Goal: Transaction & Acquisition: Book appointment/travel/reservation

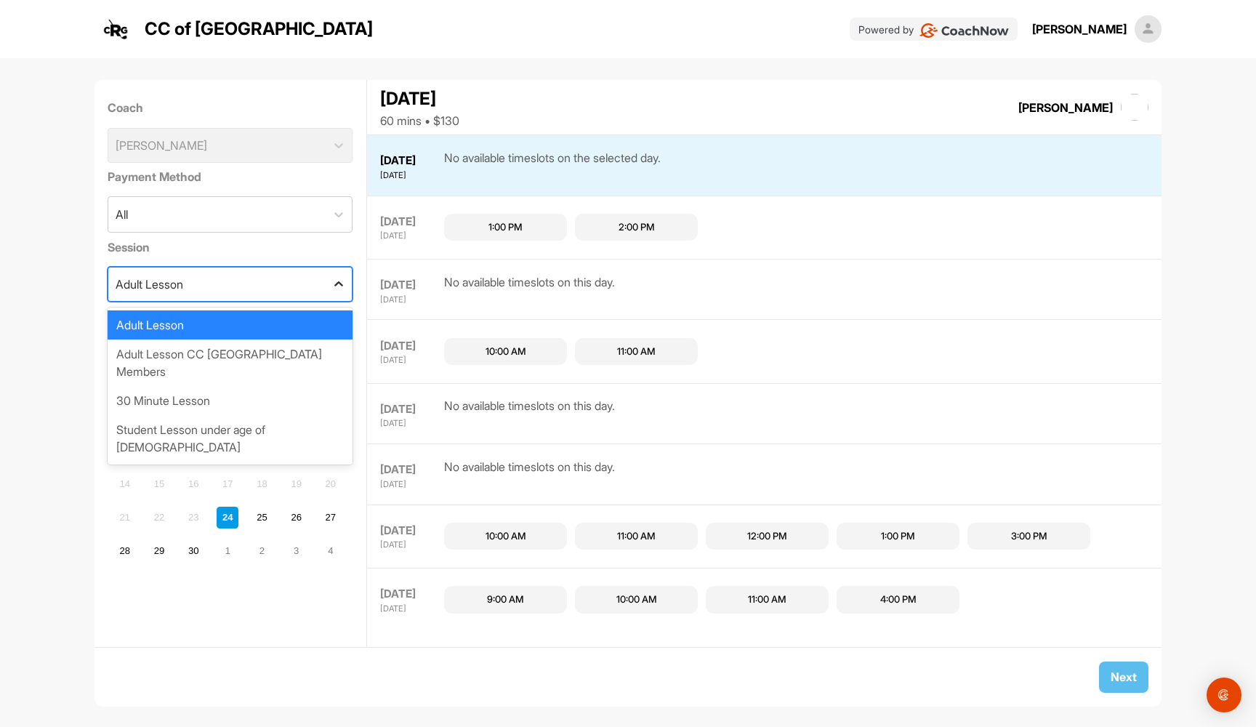
click at [329, 284] on div at bounding box center [339, 284] width 26 height 26
click at [289, 386] on div "30 Minute Lesson" at bounding box center [230, 400] width 245 height 29
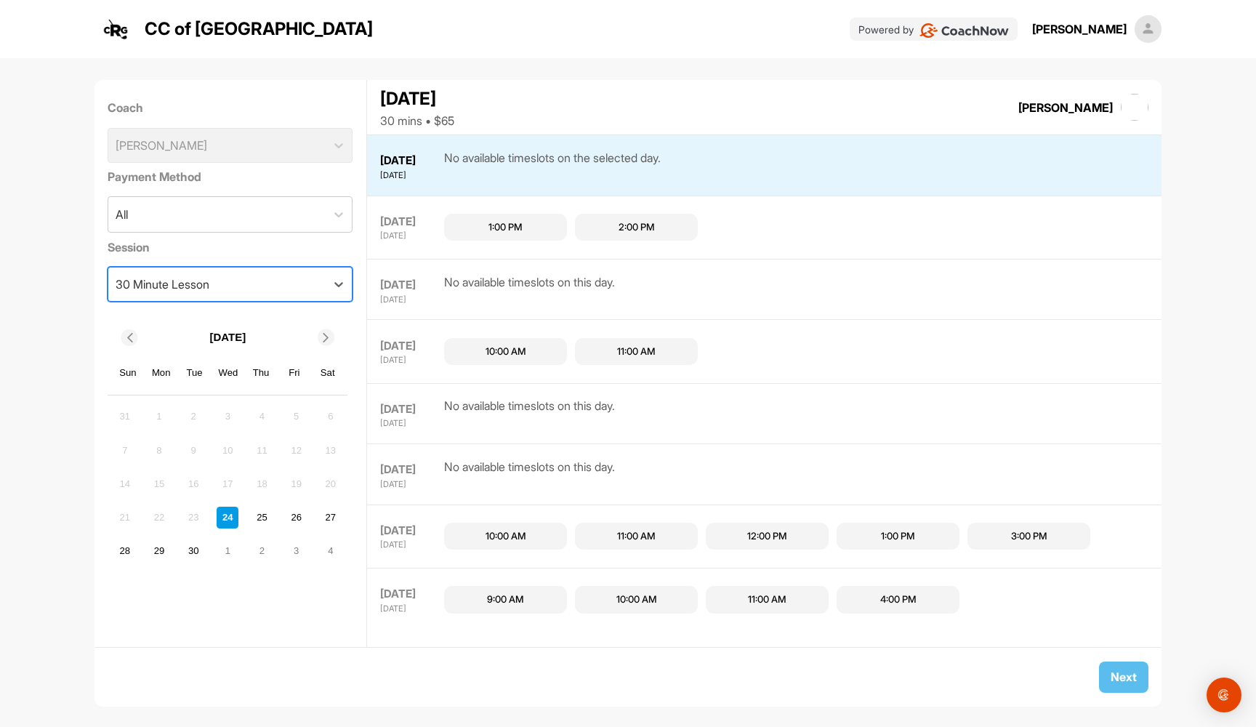
click at [323, 288] on div "30 Minute Lesson" at bounding box center [216, 283] width 217 height 33
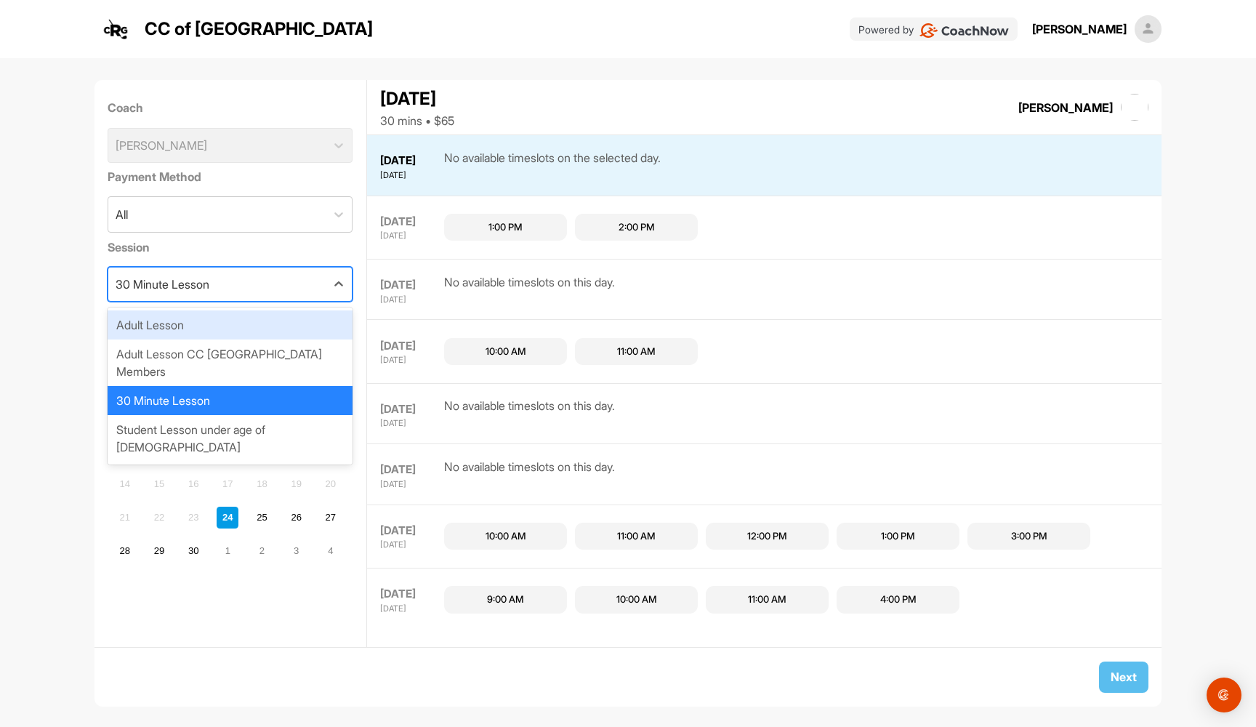
click at [278, 330] on div "Adult Lesson" at bounding box center [230, 324] width 245 height 29
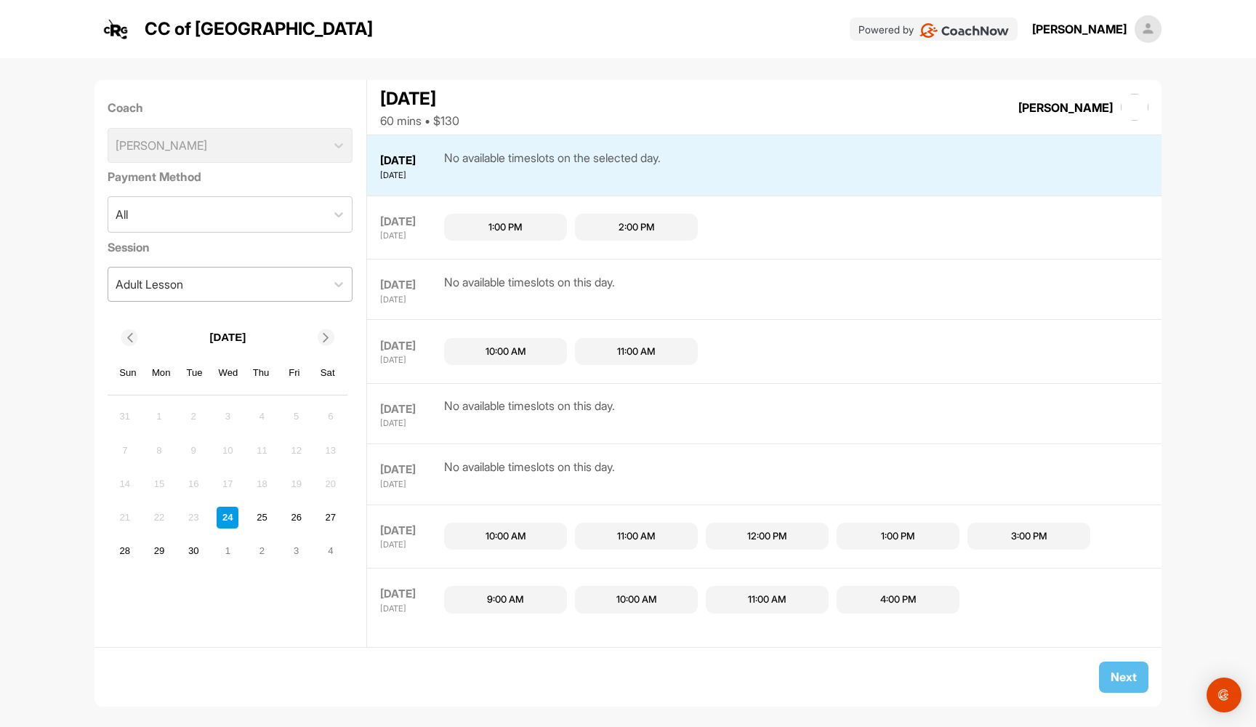
click at [270, 278] on div "Adult Lesson" at bounding box center [216, 283] width 217 height 33
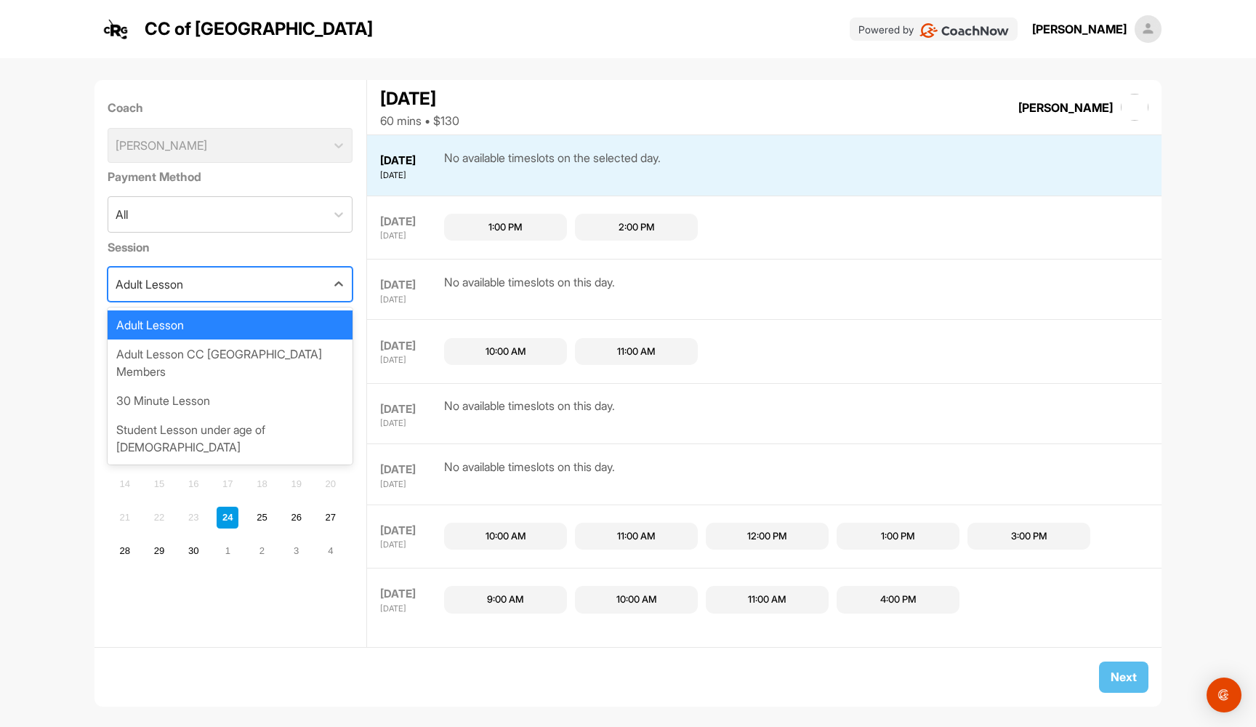
click at [266, 290] on div "Adult Lesson" at bounding box center [216, 283] width 217 height 33
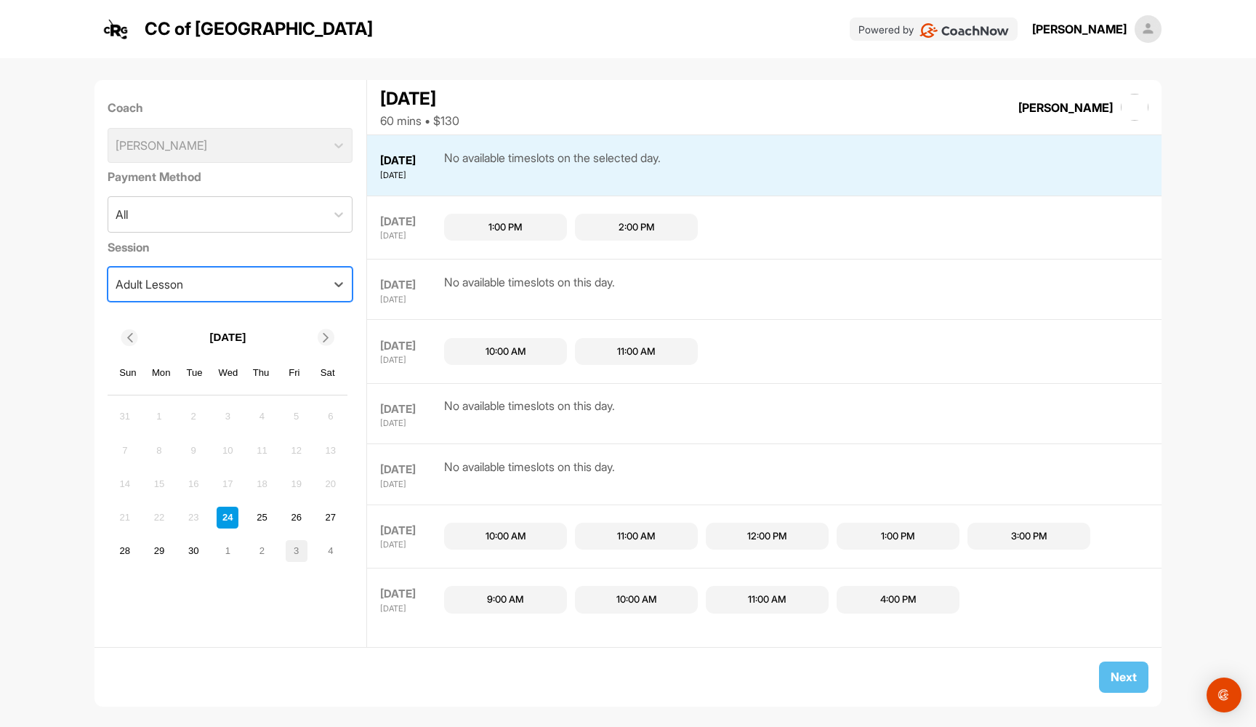
click at [294, 546] on div "3" at bounding box center [297, 551] width 22 height 22
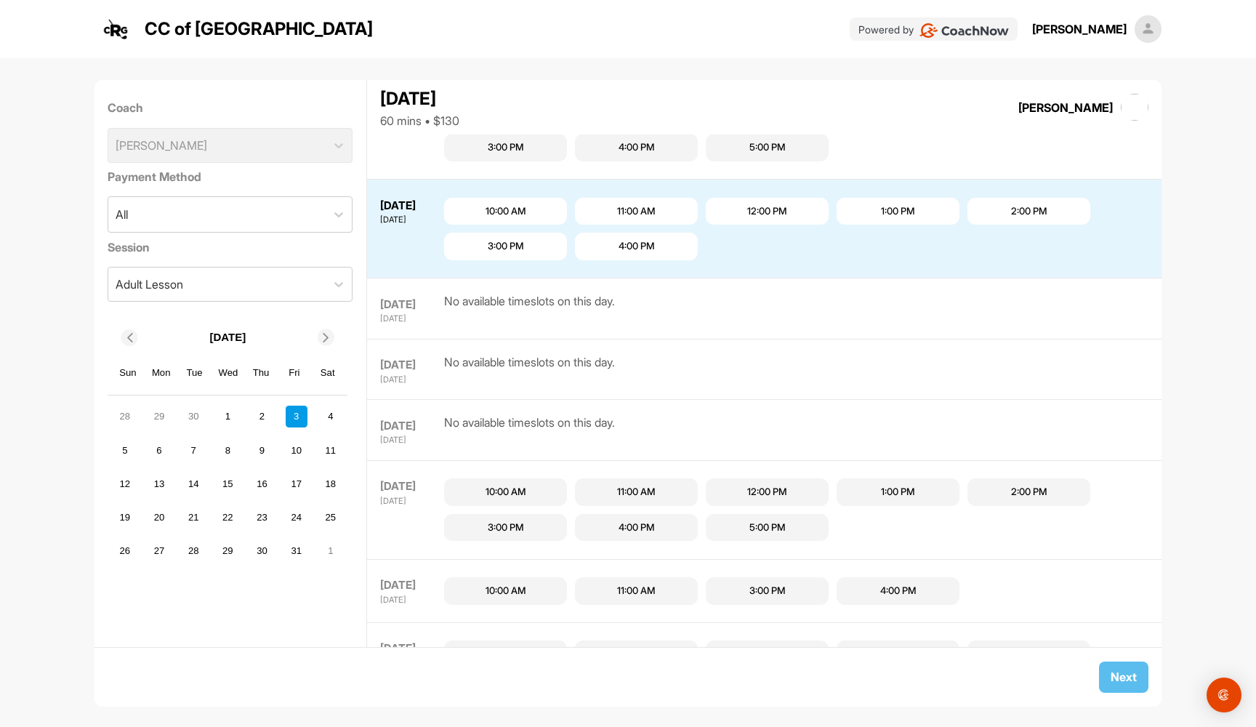
scroll to position [707, 0]
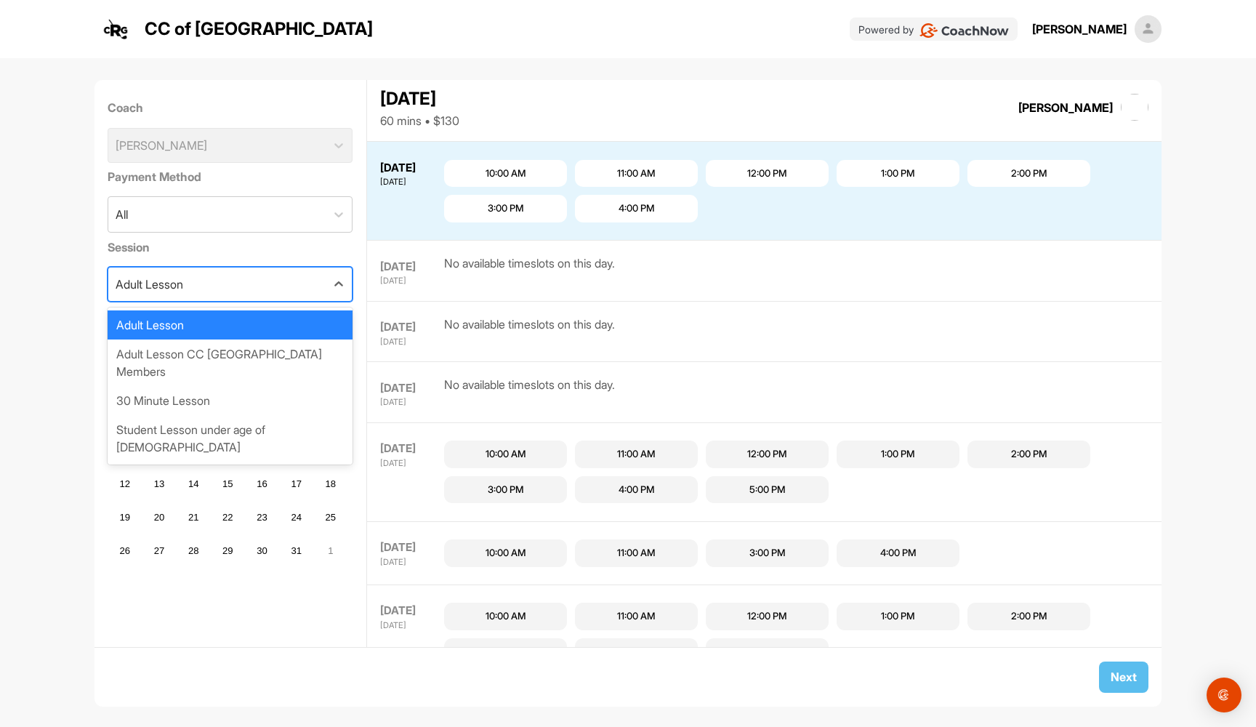
click at [282, 270] on div "Adult Lesson" at bounding box center [216, 283] width 217 height 33
click at [236, 386] on div "30 Minute Lesson" at bounding box center [230, 400] width 245 height 29
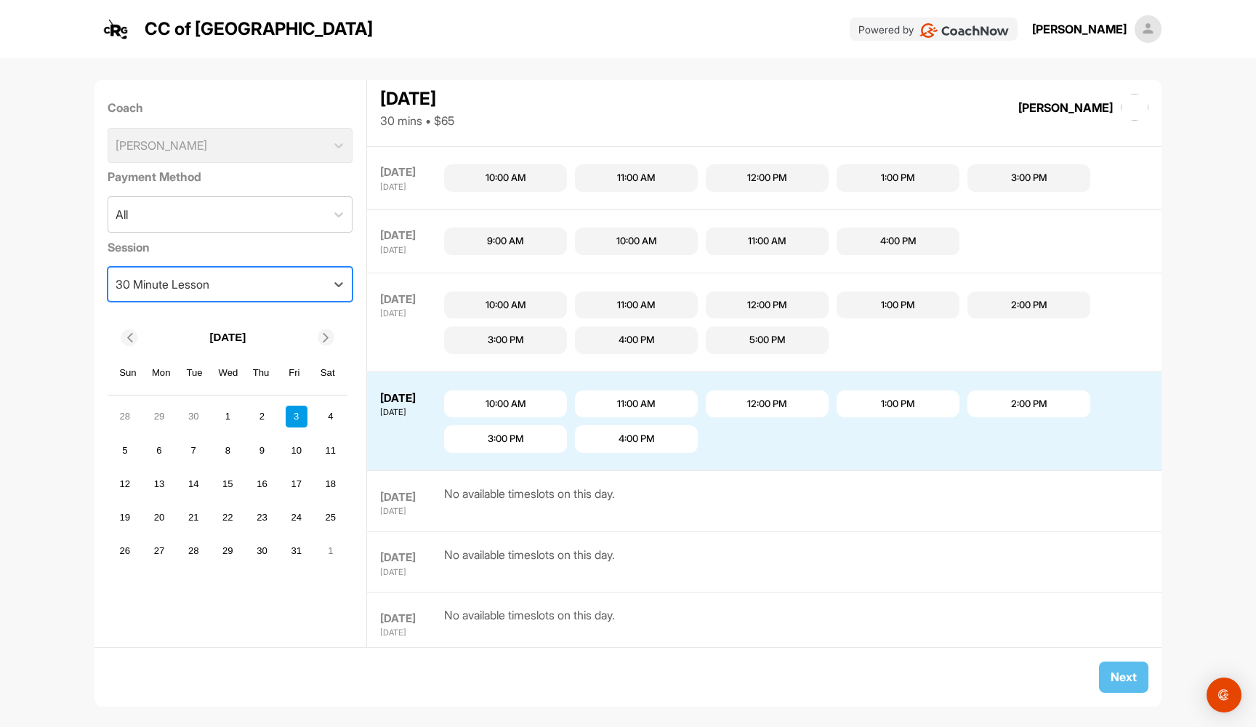
scroll to position [475, 0]
click at [252, 421] on div "2" at bounding box center [263, 417] width 22 height 22
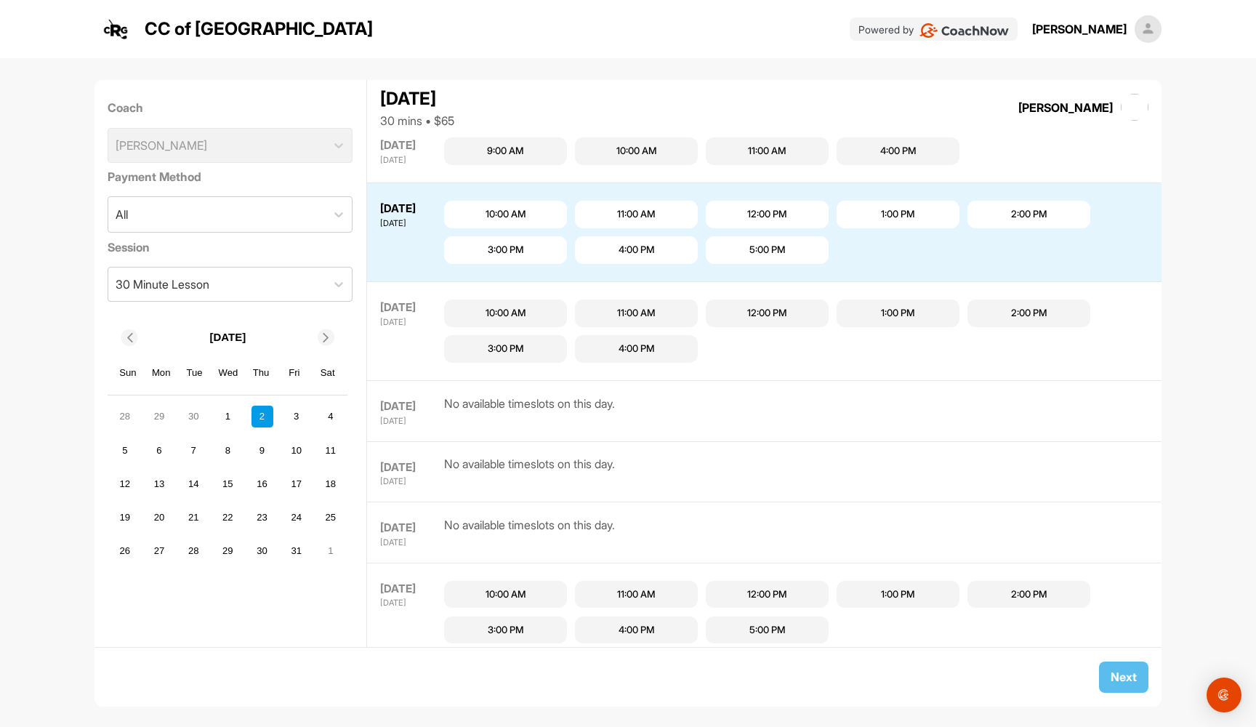
scroll to position [612, 0]
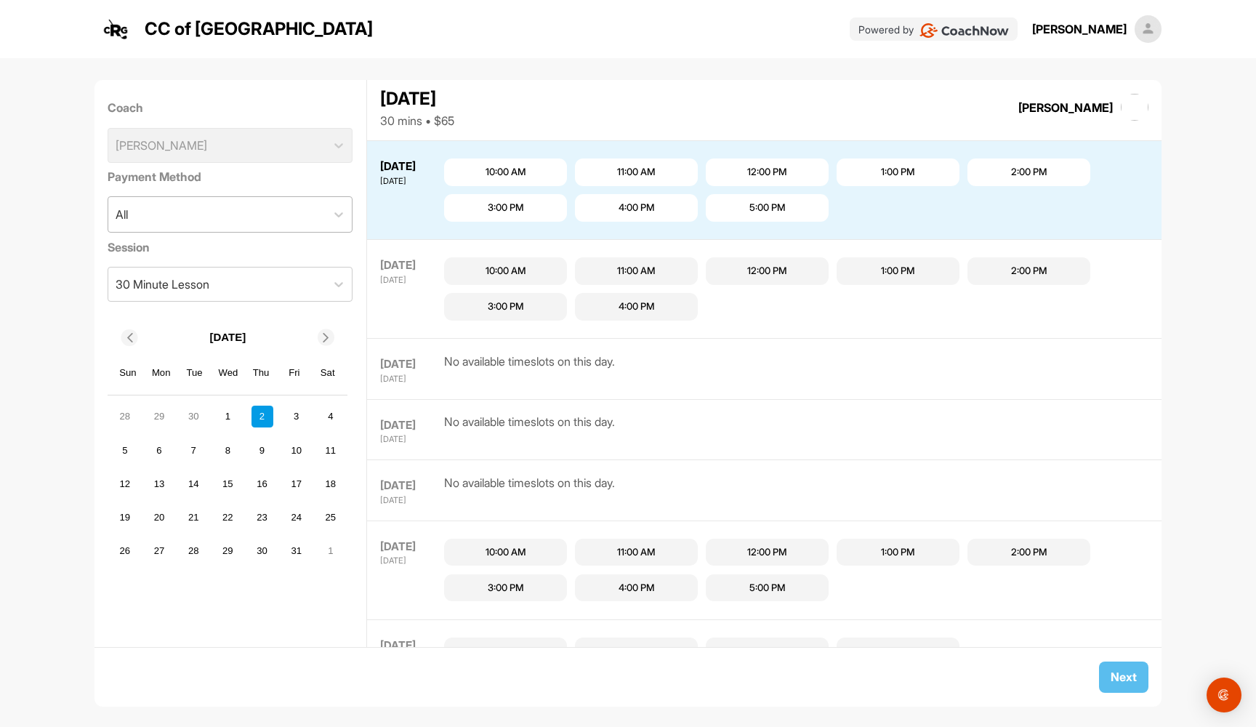
click at [325, 227] on div "All" at bounding box center [216, 214] width 217 height 35
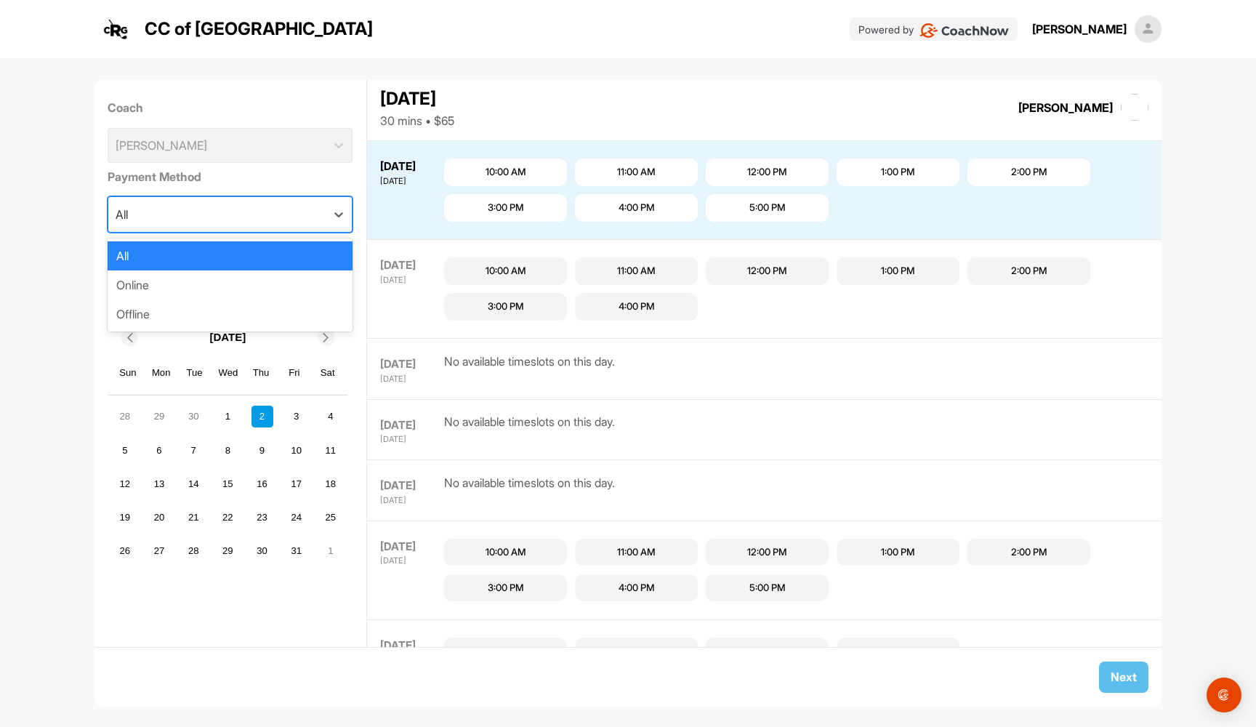
click at [325, 227] on div "All" at bounding box center [216, 214] width 217 height 35
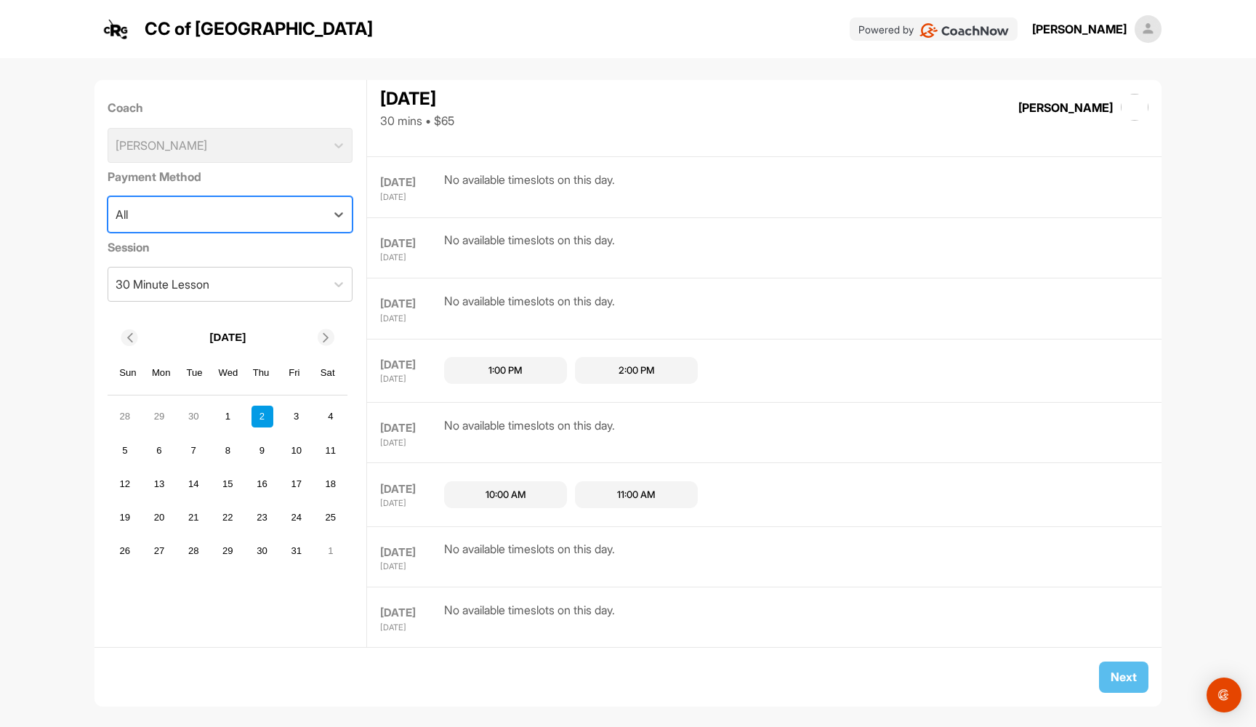
scroll to position [481, 0]
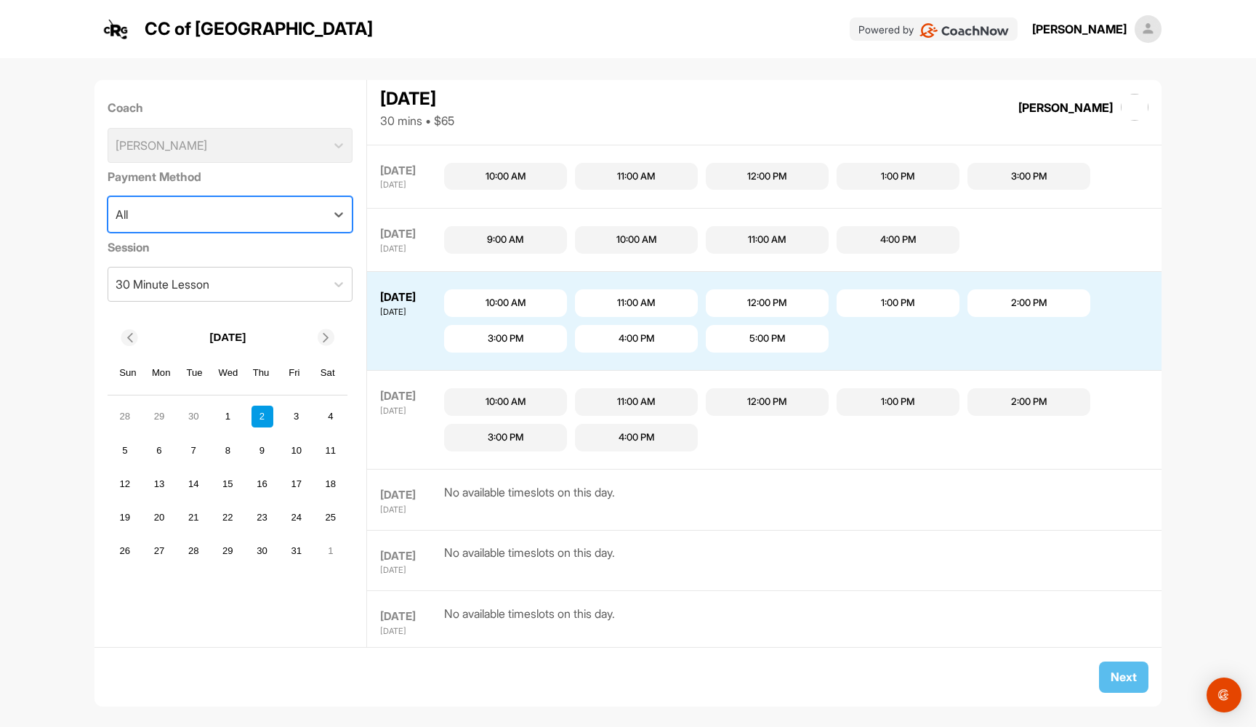
click at [415, 243] on div "[DATE]" at bounding box center [410, 249] width 60 height 12
click at [231, 416] on div "1" at bounding box center [228, 417] width 22 height 22
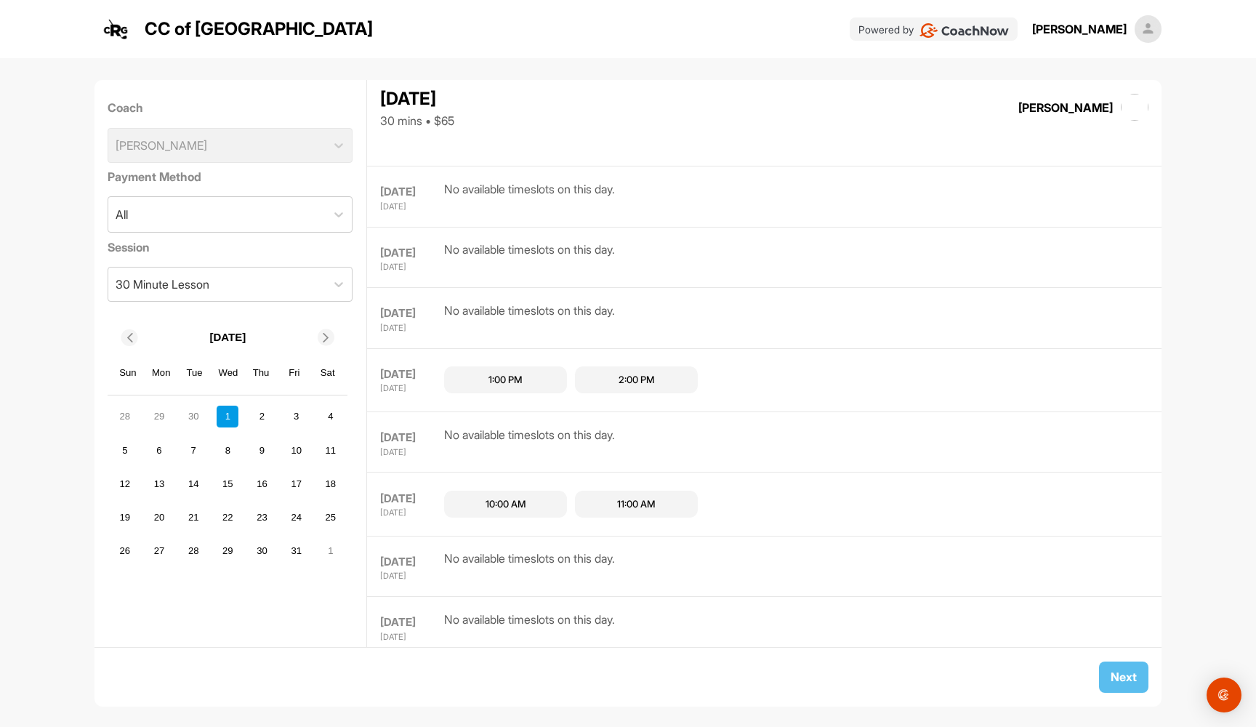
scroll to position [429, 0]
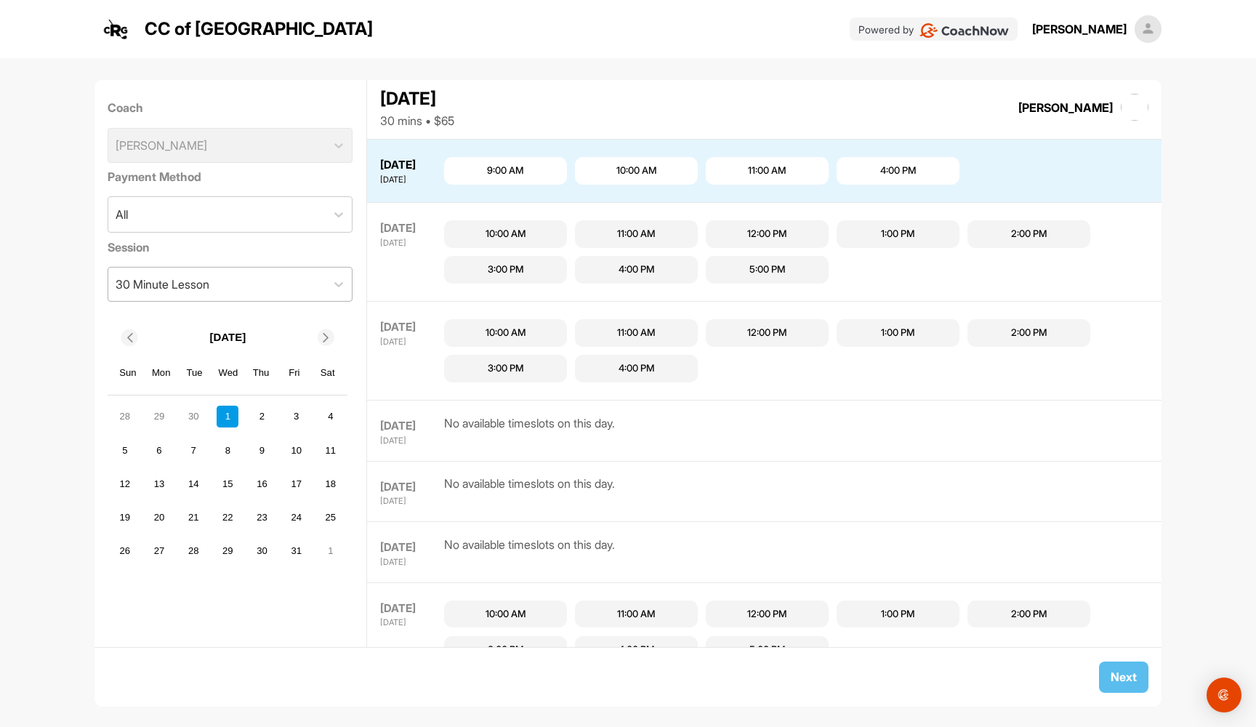
click at [267, 285] on div "30 Minute Lesson" at bounding box center [216, 283] width 217 height 33
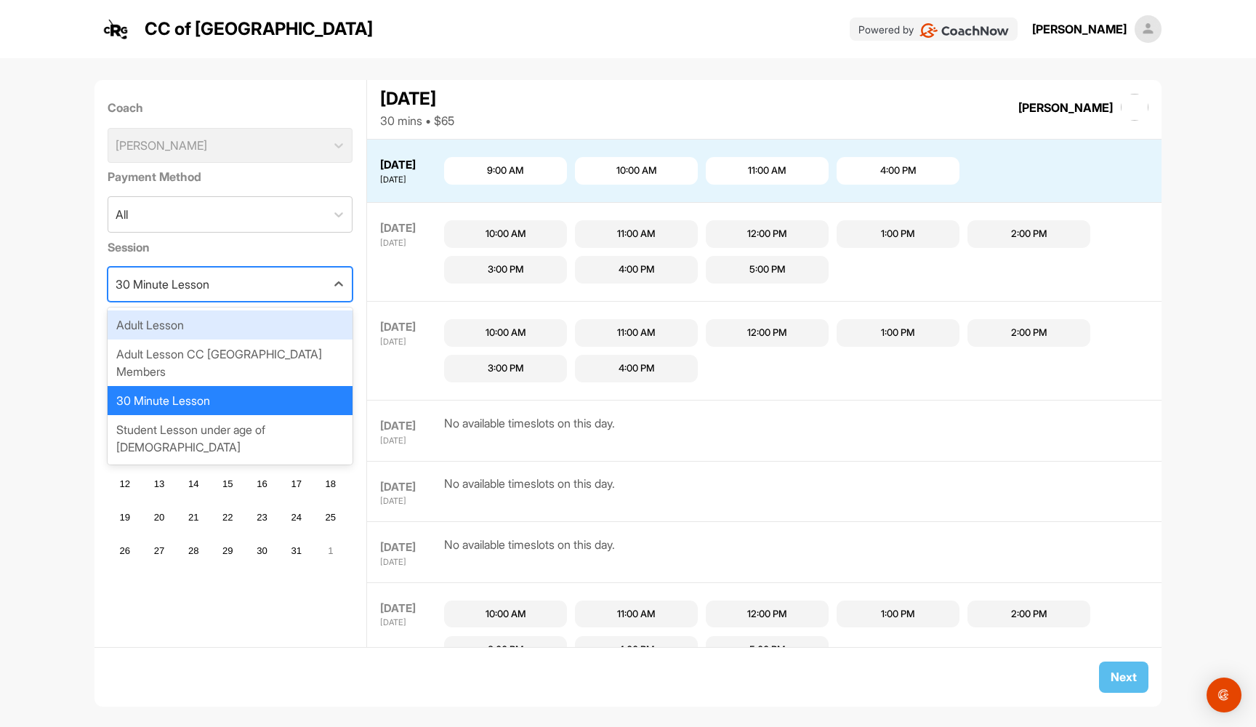
click at [243, 326] on div "Adult Lesson" at bounding box center [230, 324] width 245 height 29
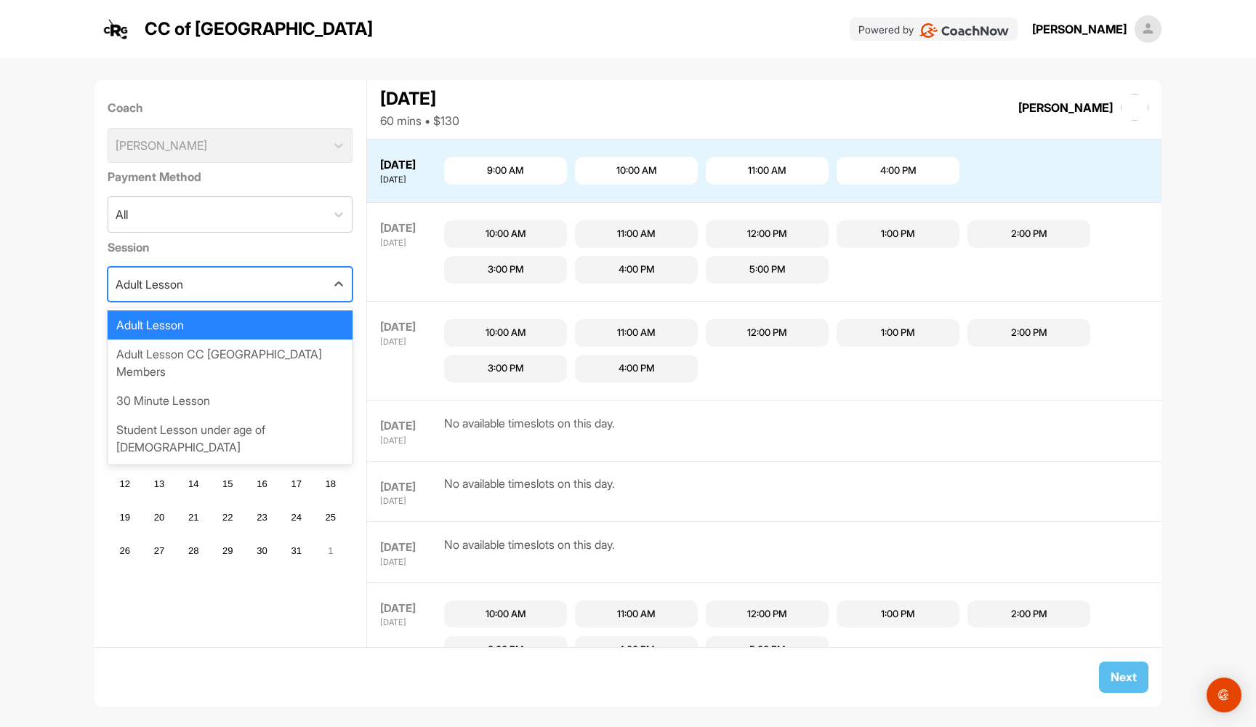
click at [247, 290] on div "Adult Lesson" at bounding box center [216, 283] width 217 height 33
click at [224, 345] on div "Adult Lesson CC [GEOGRAPHIC_DATA] Members" at bounding box center [230, 362] width 245 height 47
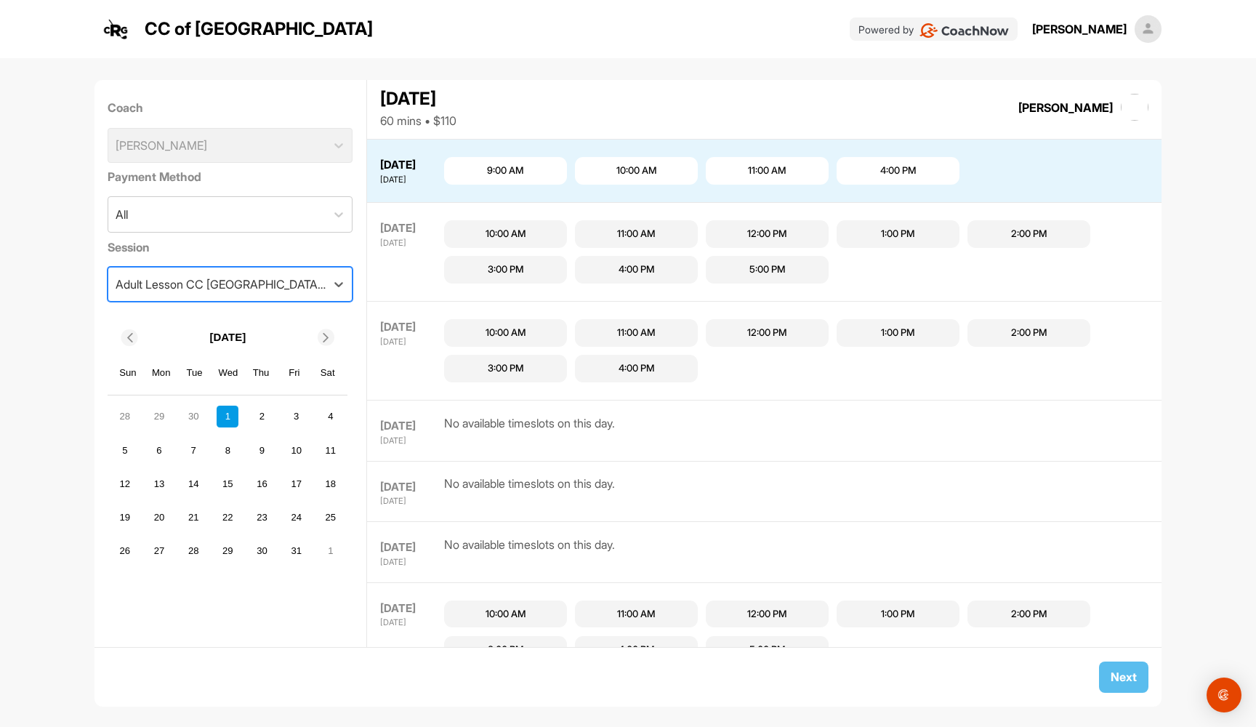
click at [249, 287] on div "Adult Lesson CC [GEOGRAPHIC_DATA] Members" at bounding box center [222, 283] width 212 height 17
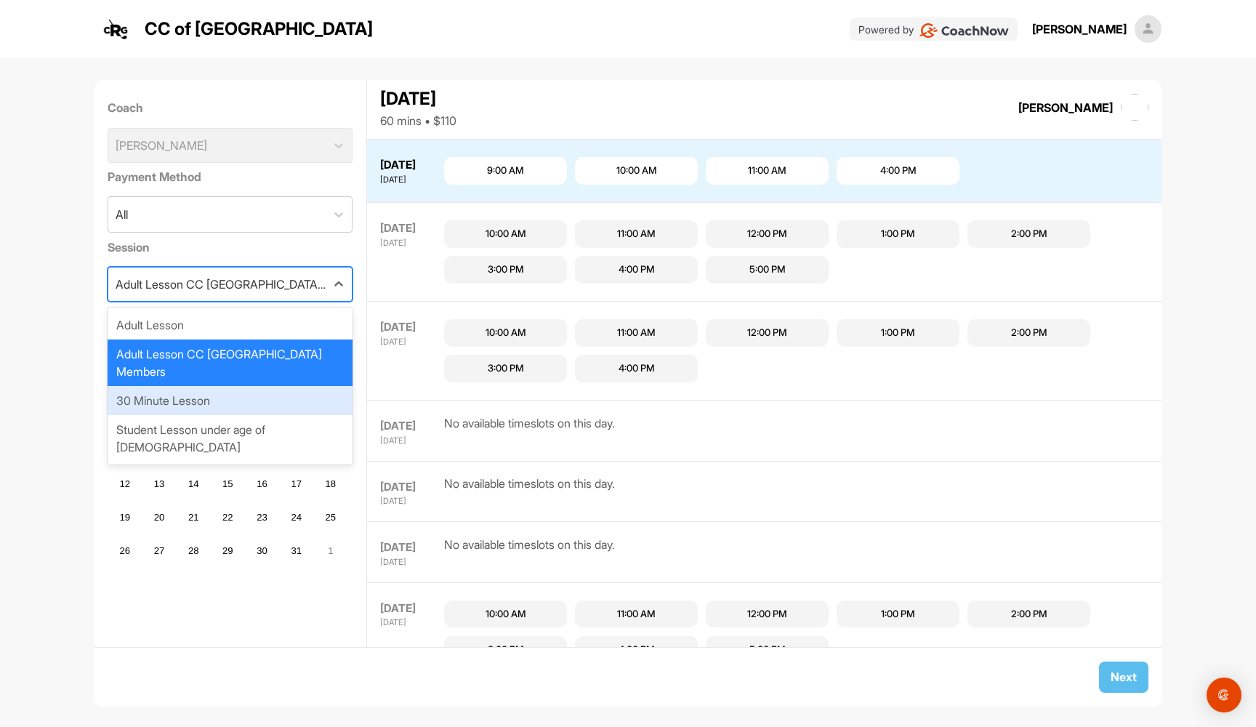
click at [205, 386] on div "30 Minute Lesson" at bounding box center [230, 400] width 245 height 29
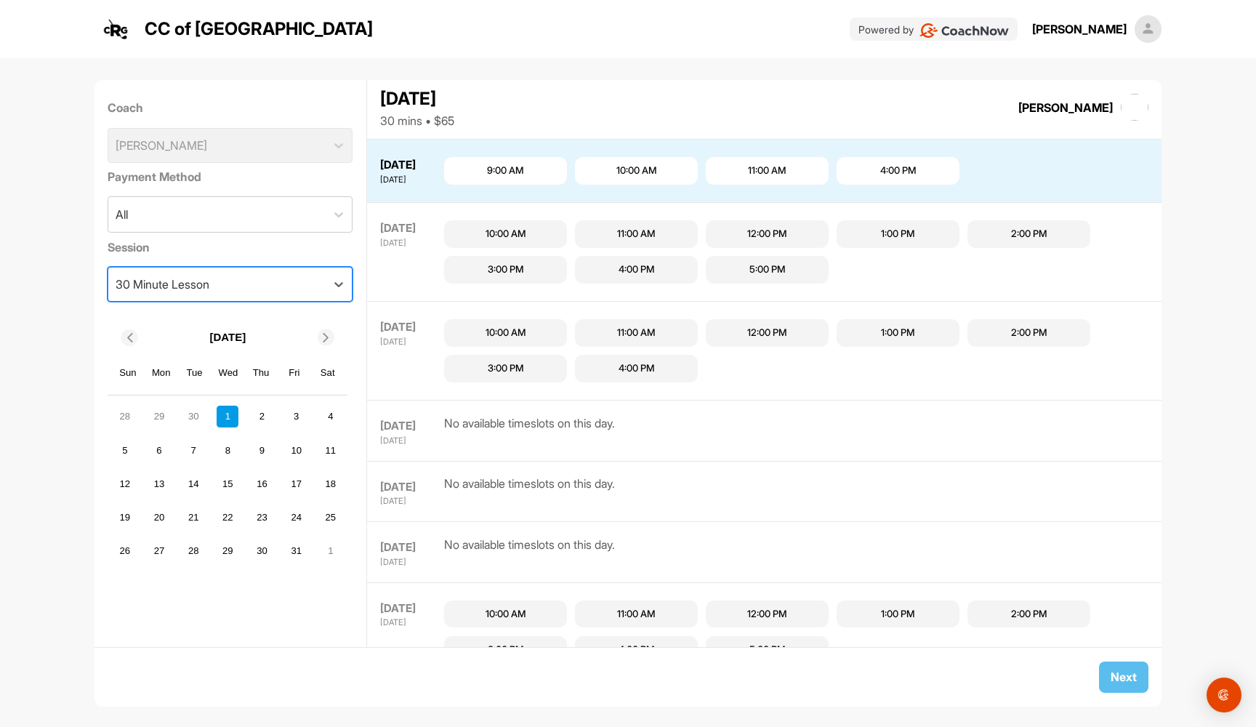
click at [912, 168] on div "4:00 PM" at bounding box center [898, 171] width 36 height 15
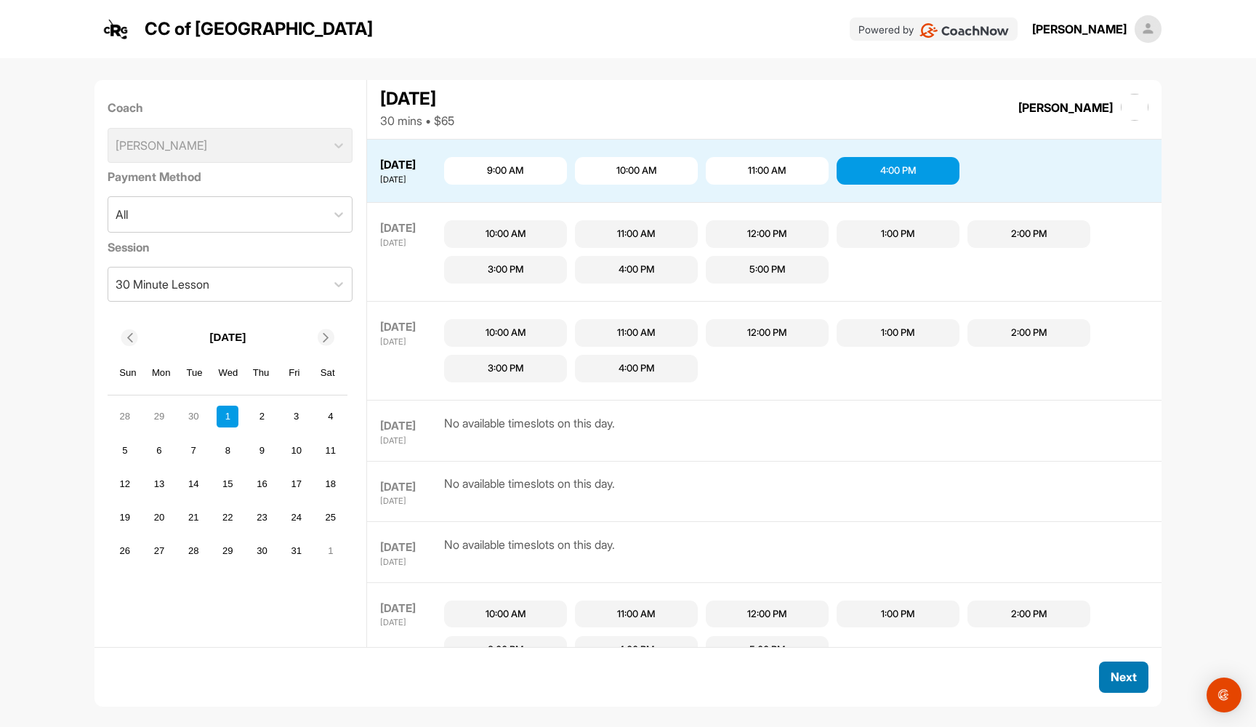
click at [1125, 678] on span "Next" at bounding box center [1124, 676] width 26 height 15
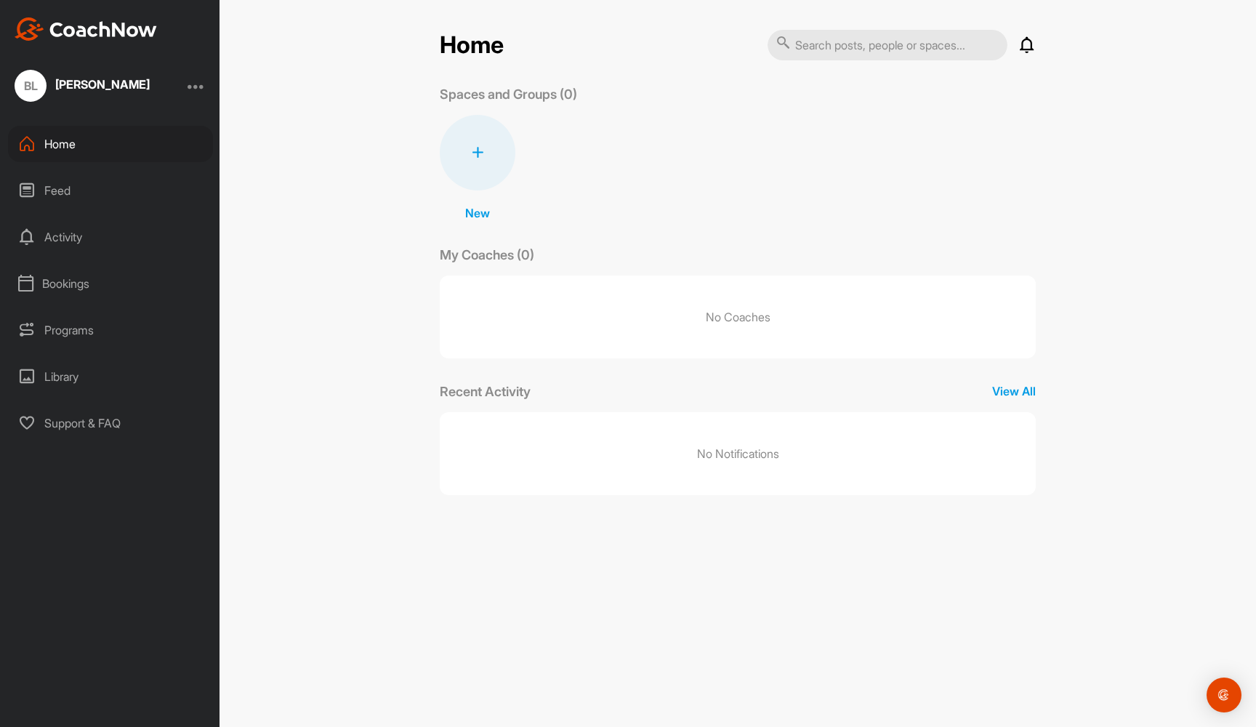
click at [65, 275] on div "Bookings" at bounding box center [110, 283] width 205 height 36
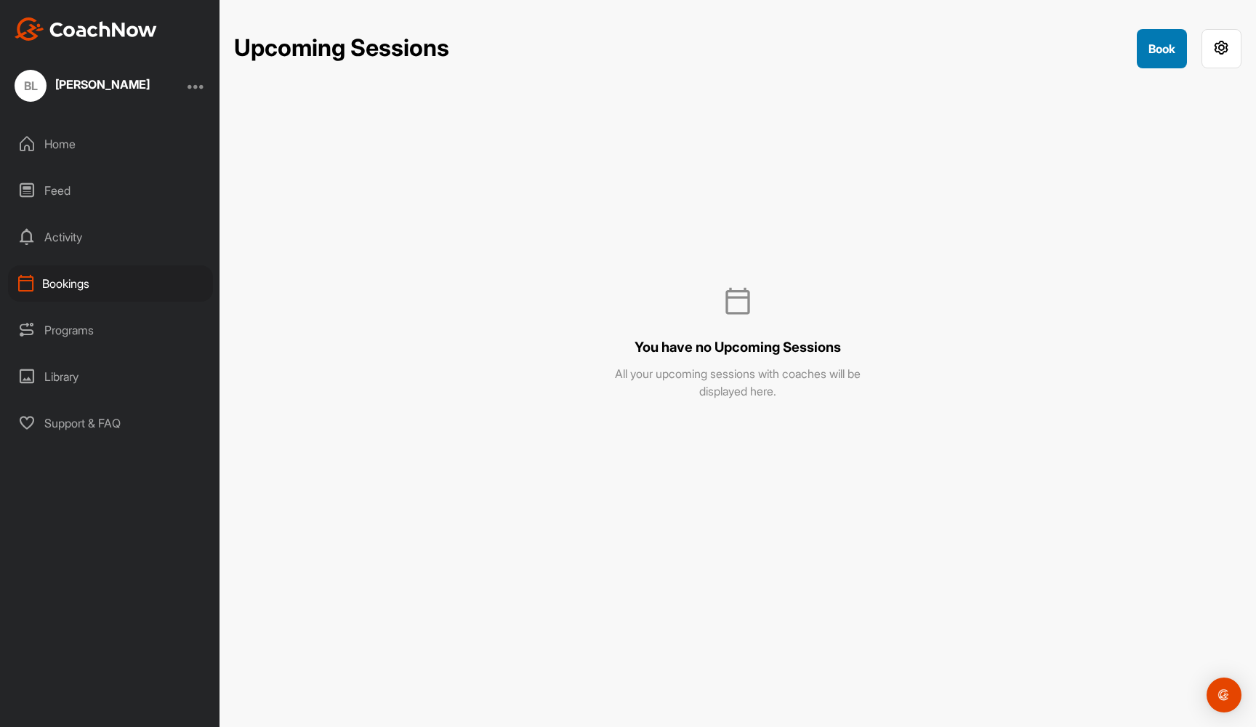
click at [1161, 60] on button "Book" at bounding box center [1162, 48] width 50 height 39
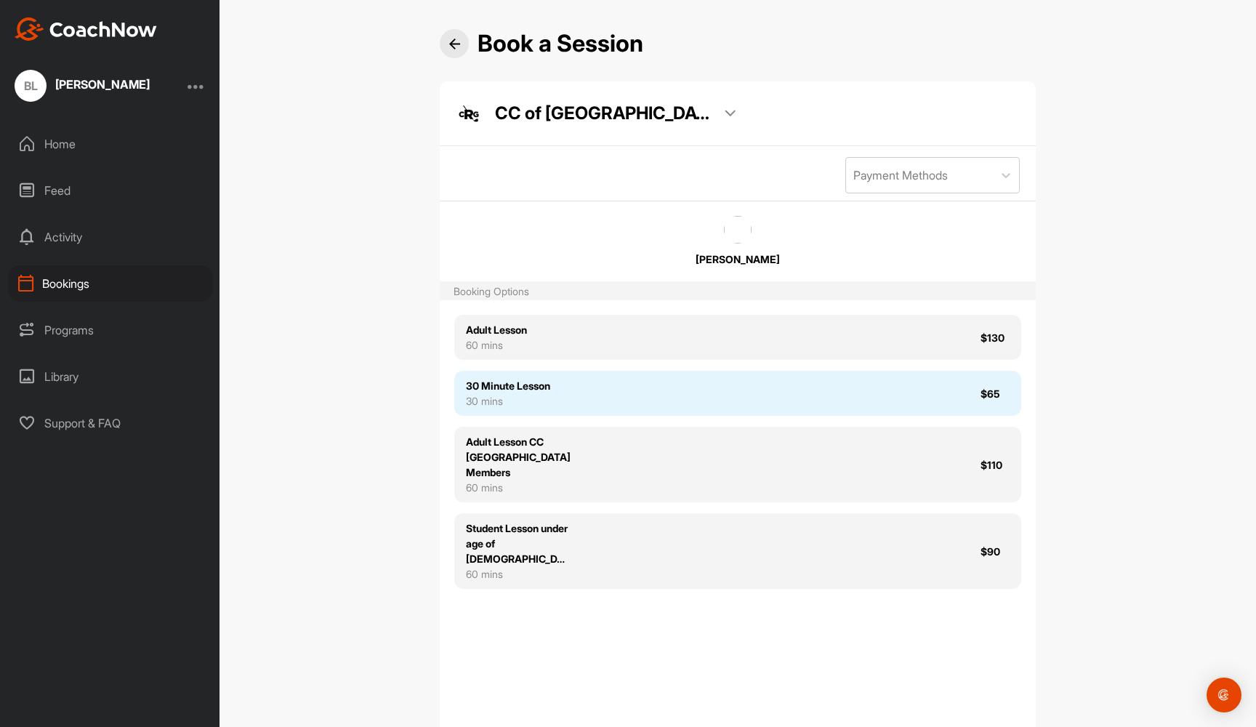
click at [739, 402] on div "30 Minute Lesson 30 mins $65" at bounding box center [737, 393] width 567 height 45
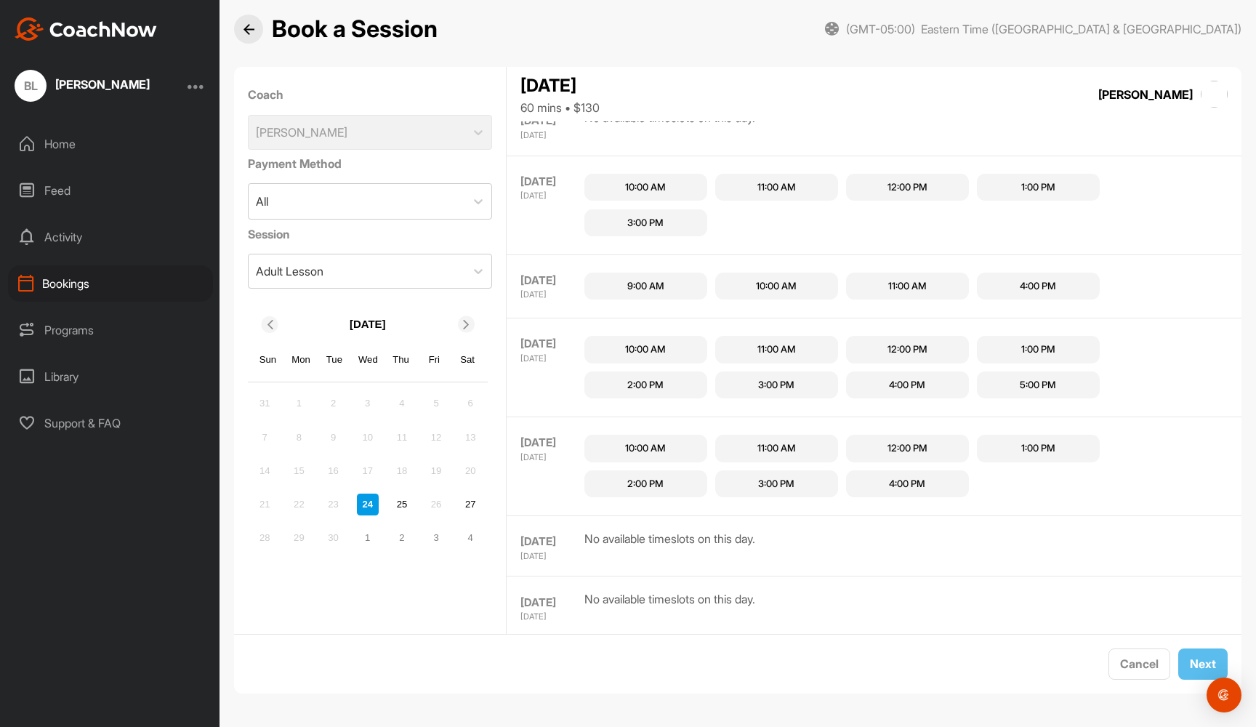
scroll to position [373, 0]
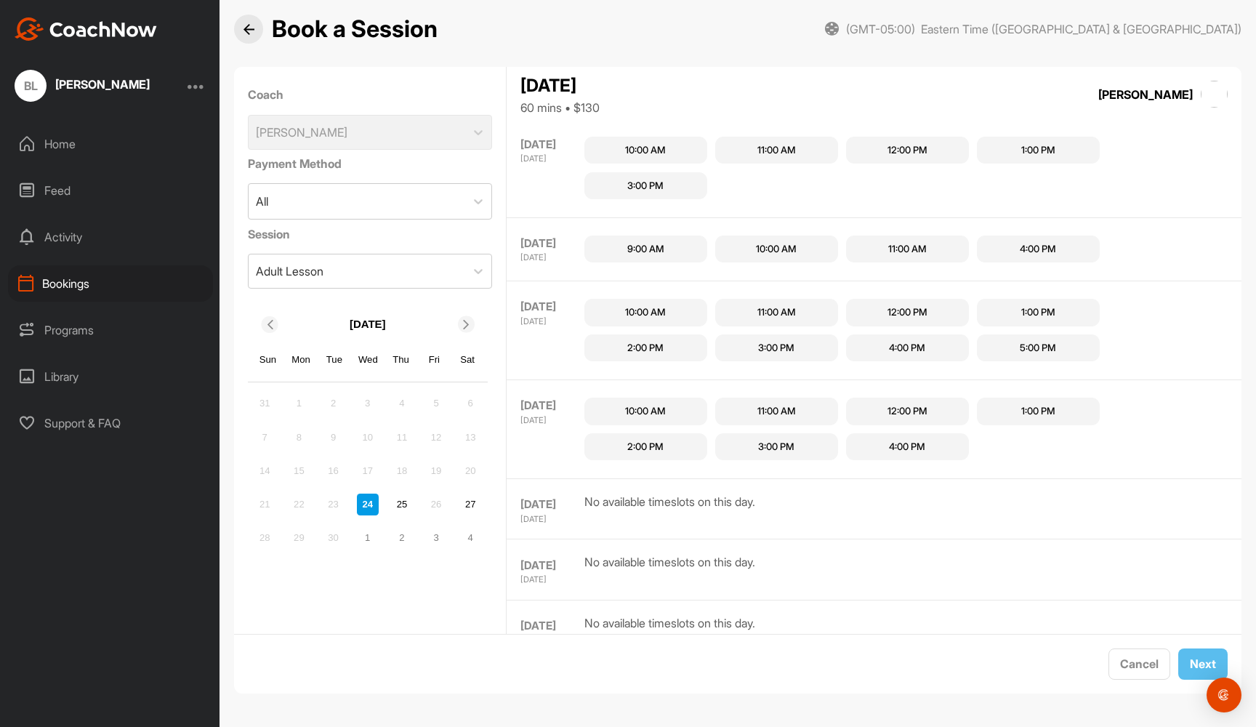
click at [1026, 245] on div "4:00 PM" at bounding box center [1038, 249] width 36 height 15
click at [1200, 663] on span "Next" at bounding box center [1203, 663] width 26 height 15
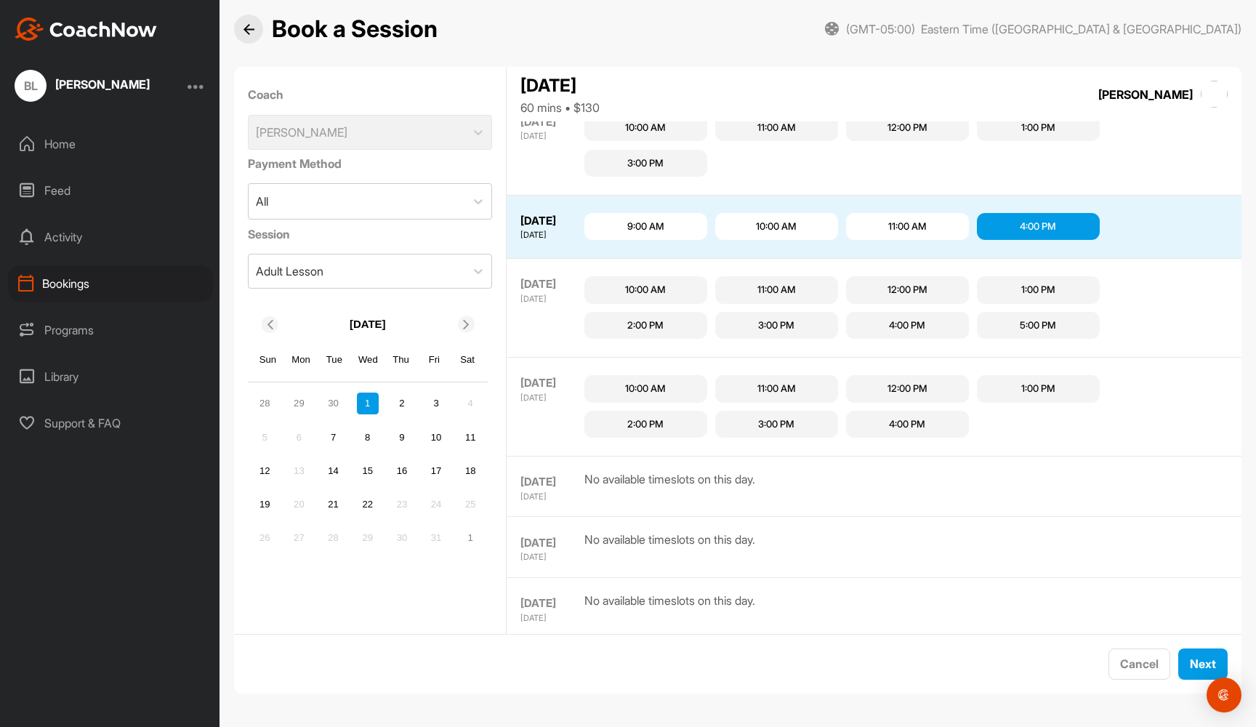
scroll to position [464, 0]
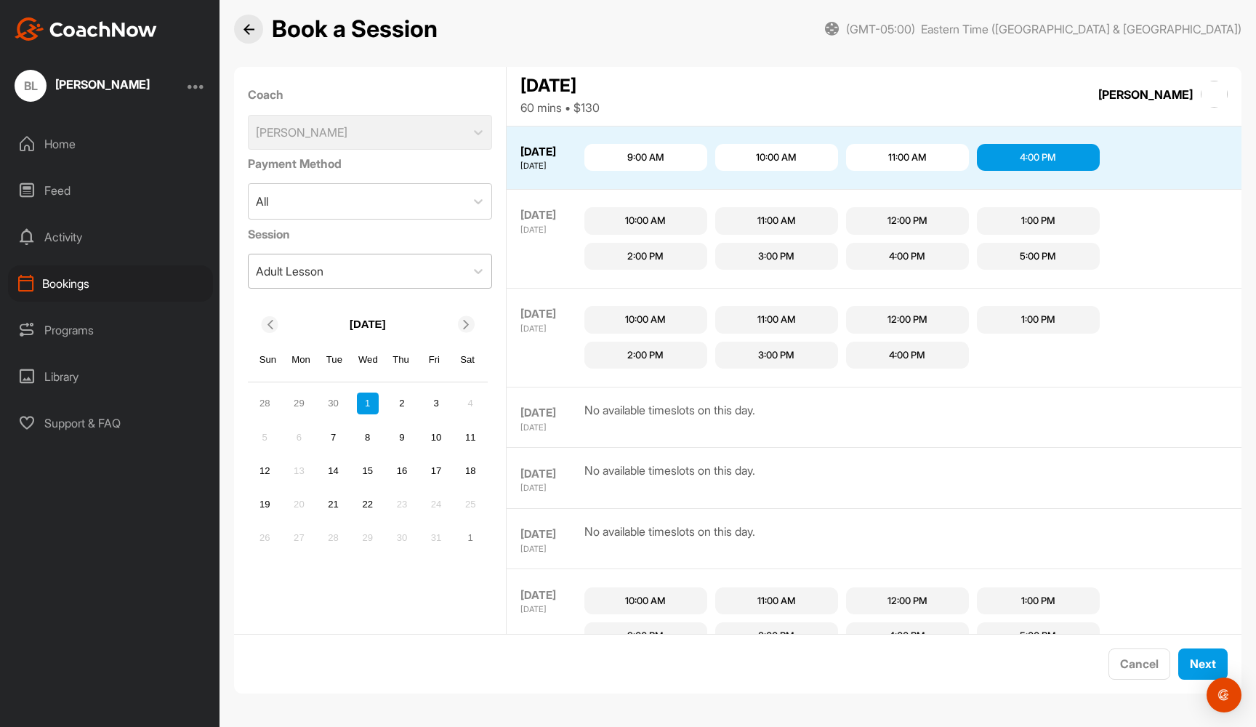
click at [343, 258] on div "Adult Lesson" at bounding box center [357, 270] width 217 height 33
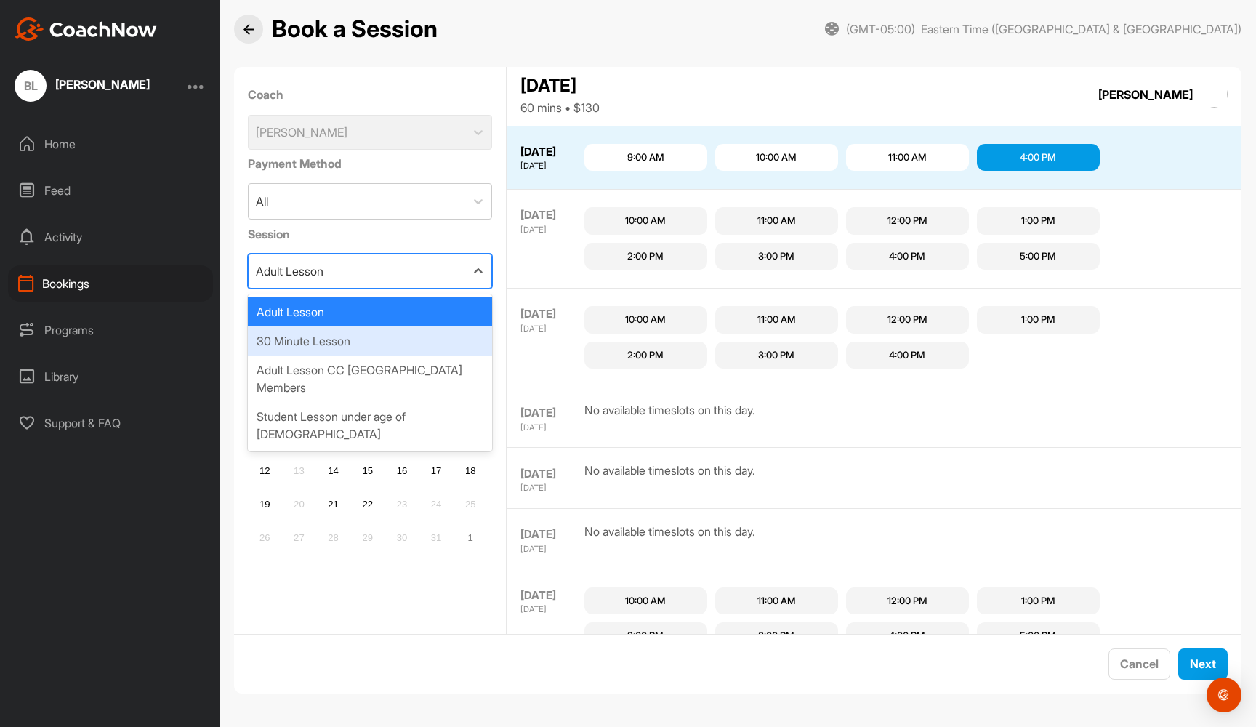
click at [328, 344] on div "30 Minute Lesson" at bounding box center [370, 340] width 245 height 29
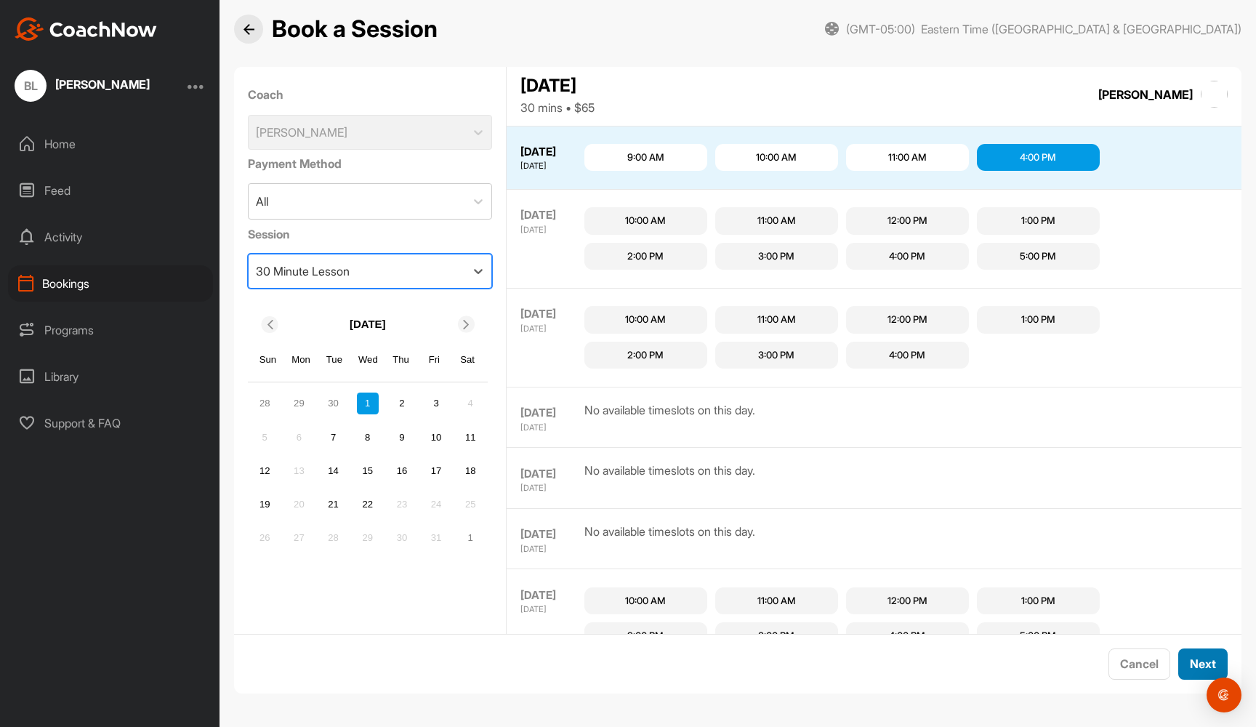
click at [1194, 659] on span "Next" at bounding box center [1203, 663] width 26 height 15
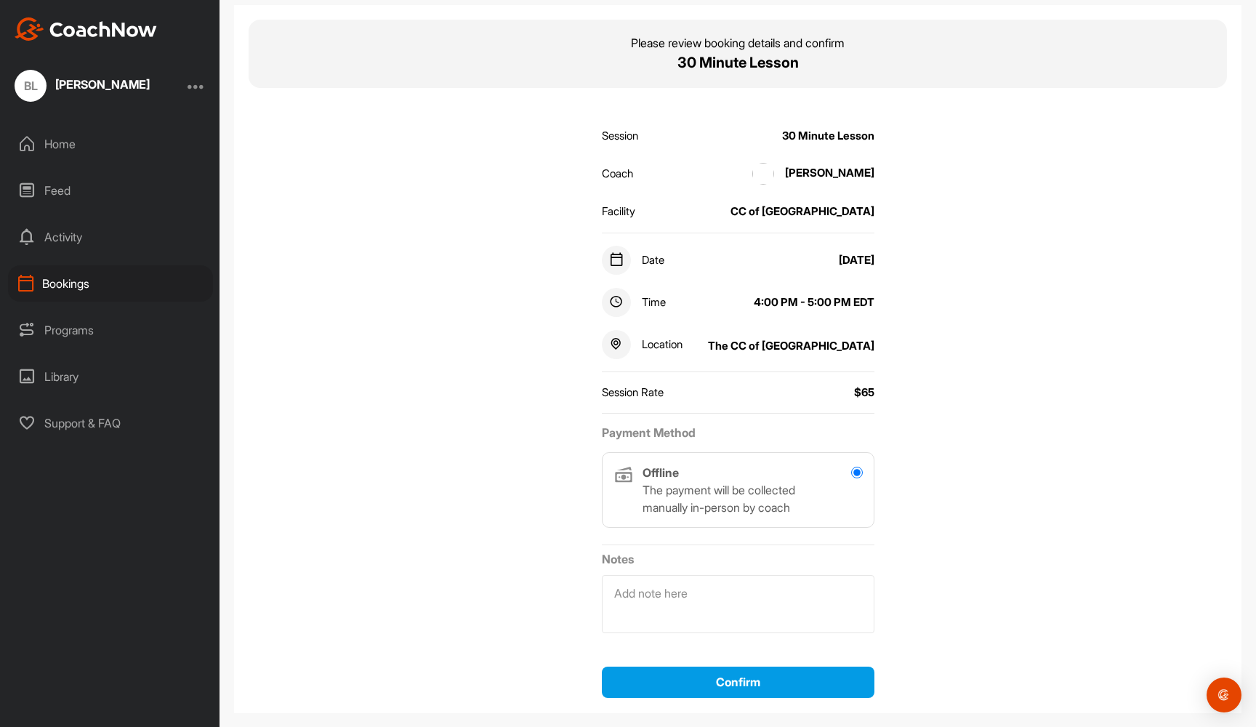
scroll to position [89, 0]
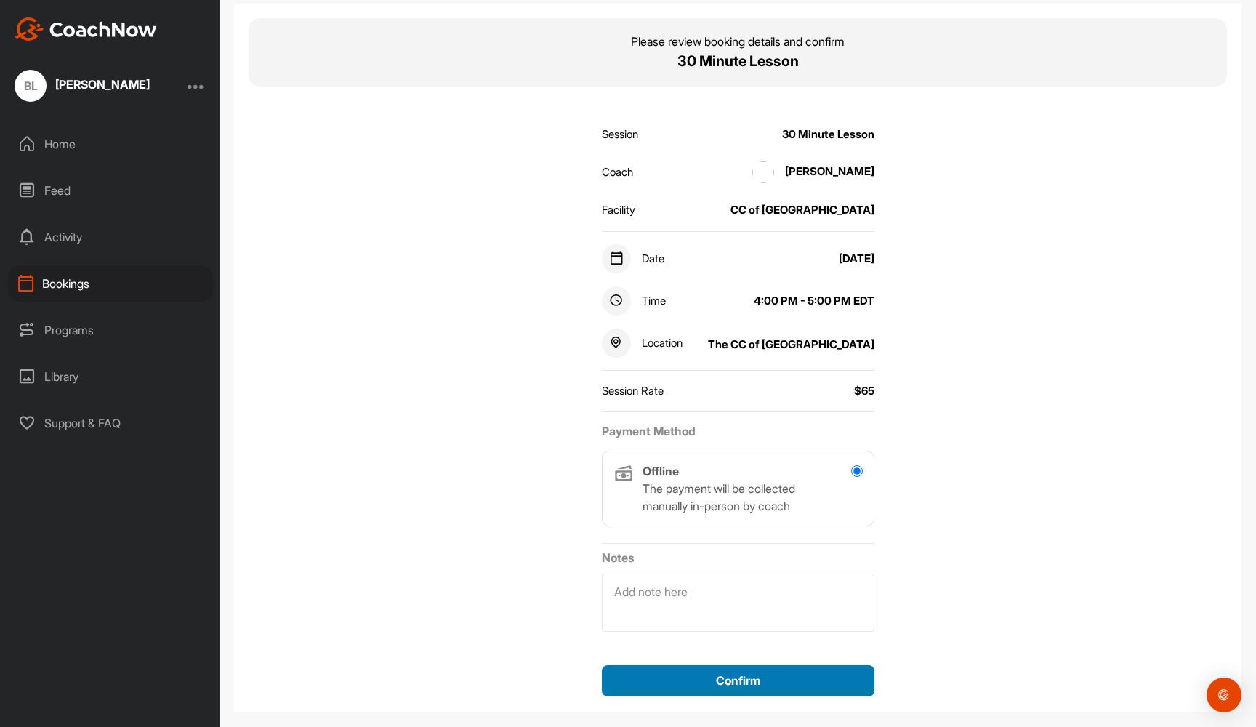
click at [729, 677] on span "Confirm" at bounding box center [738, 680] width 44 height 15
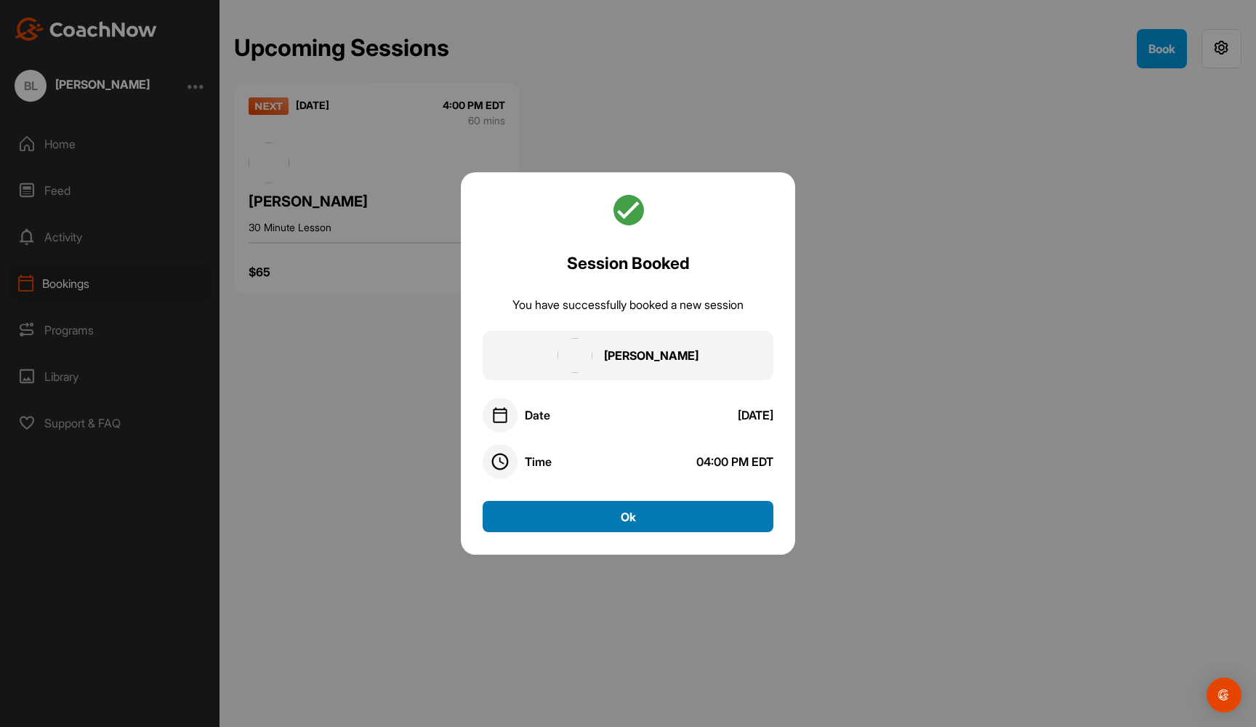
click at [684, 515] on button "Ok" at bounding box center [628, 516] width 291 height 31
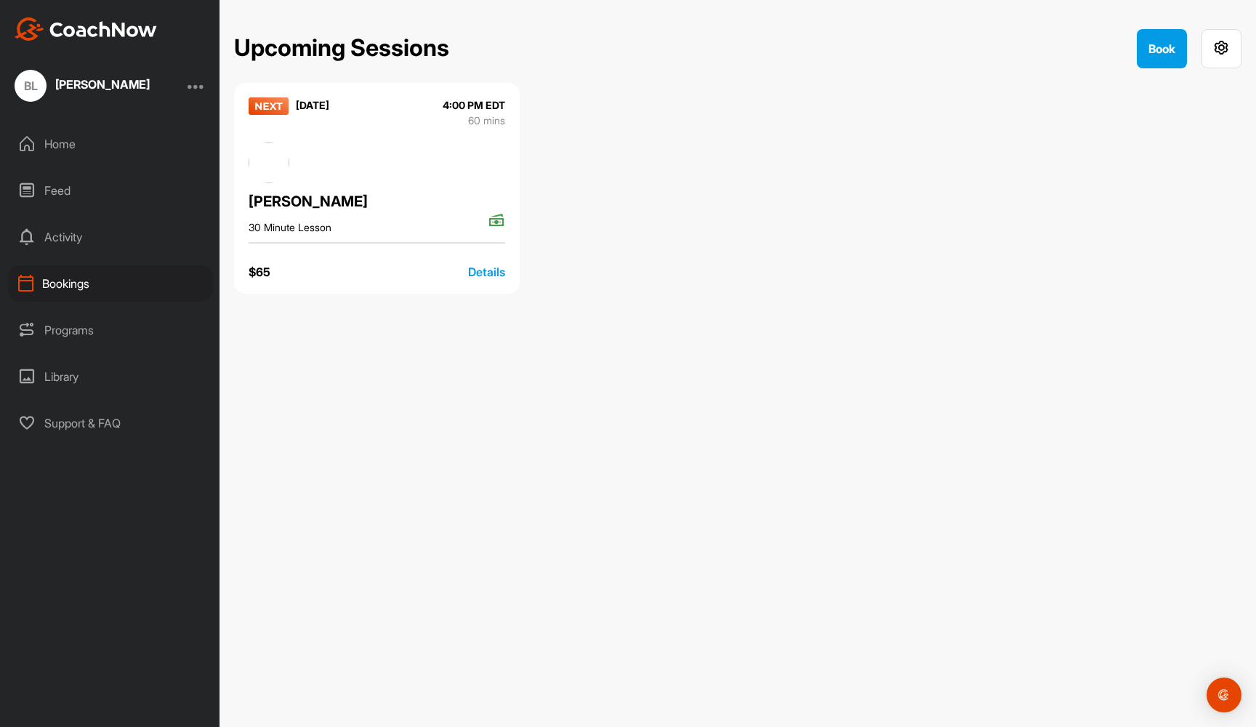
click at [485, 271] on div "Details" at bounding box center [486, 271] width 37 height 17
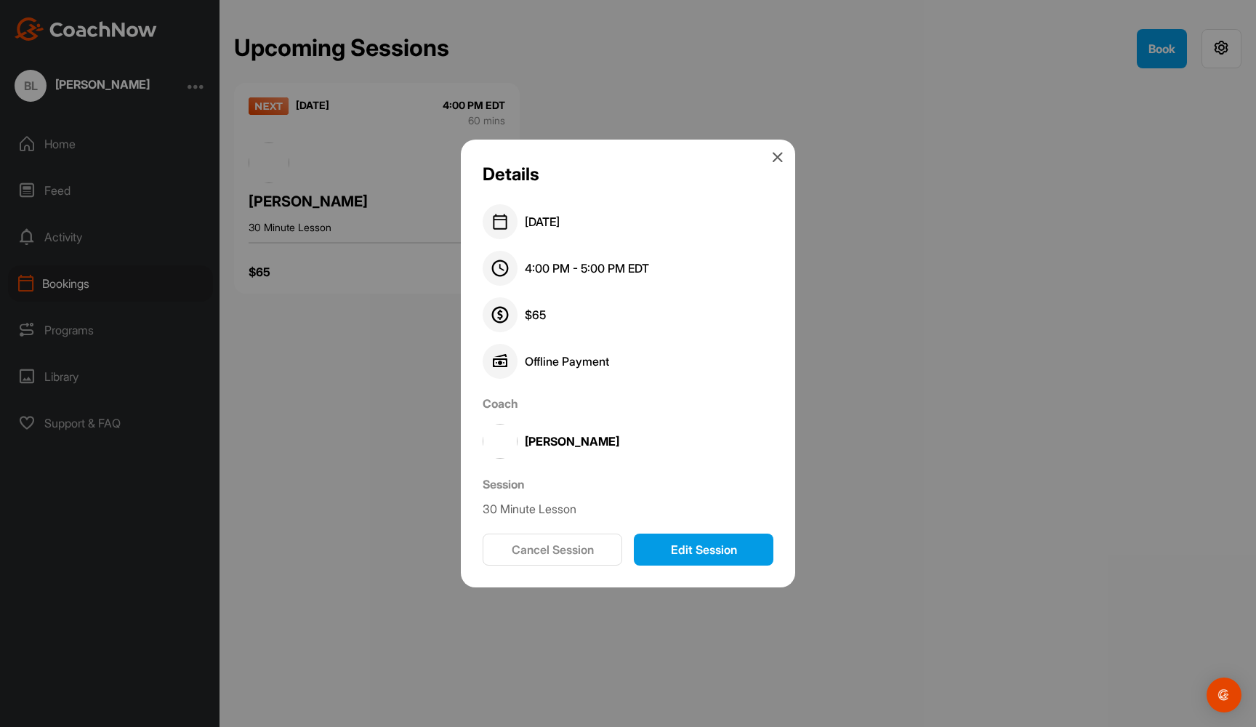
click at [707, 552] on button "Edit Session" at bounding box center [704, 550] width 140 height 32
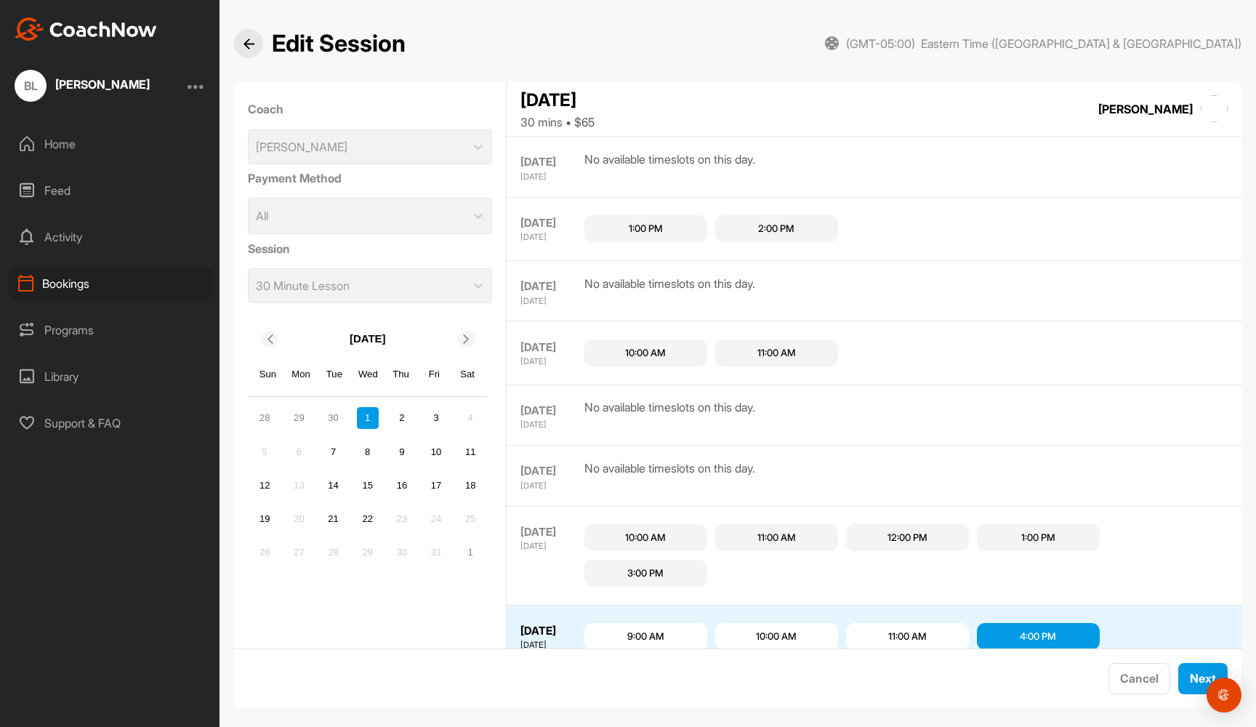
scroll to position [15, 0]
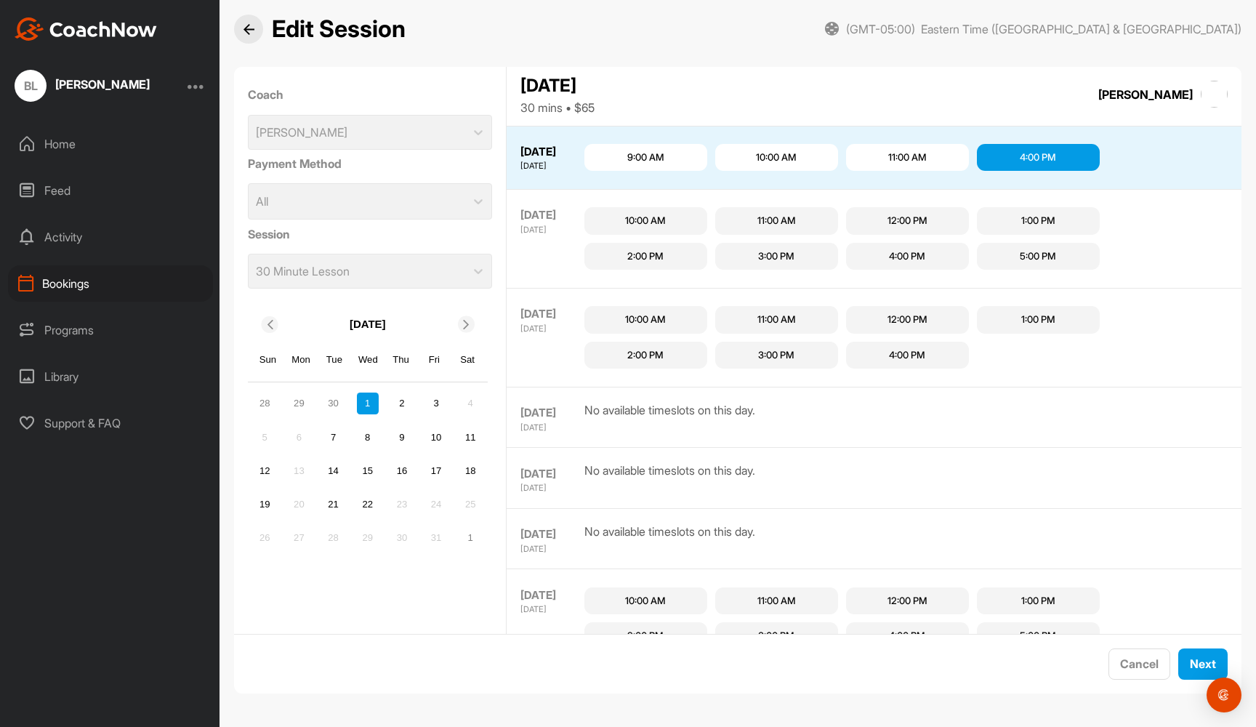
click at [1026, 150] on div "4:00 PM" at bounding box center [1038, 157] width 36 height 15
click at [1199, 667] on span "Next" at bounding box center [1203, 663] width 26 height 15
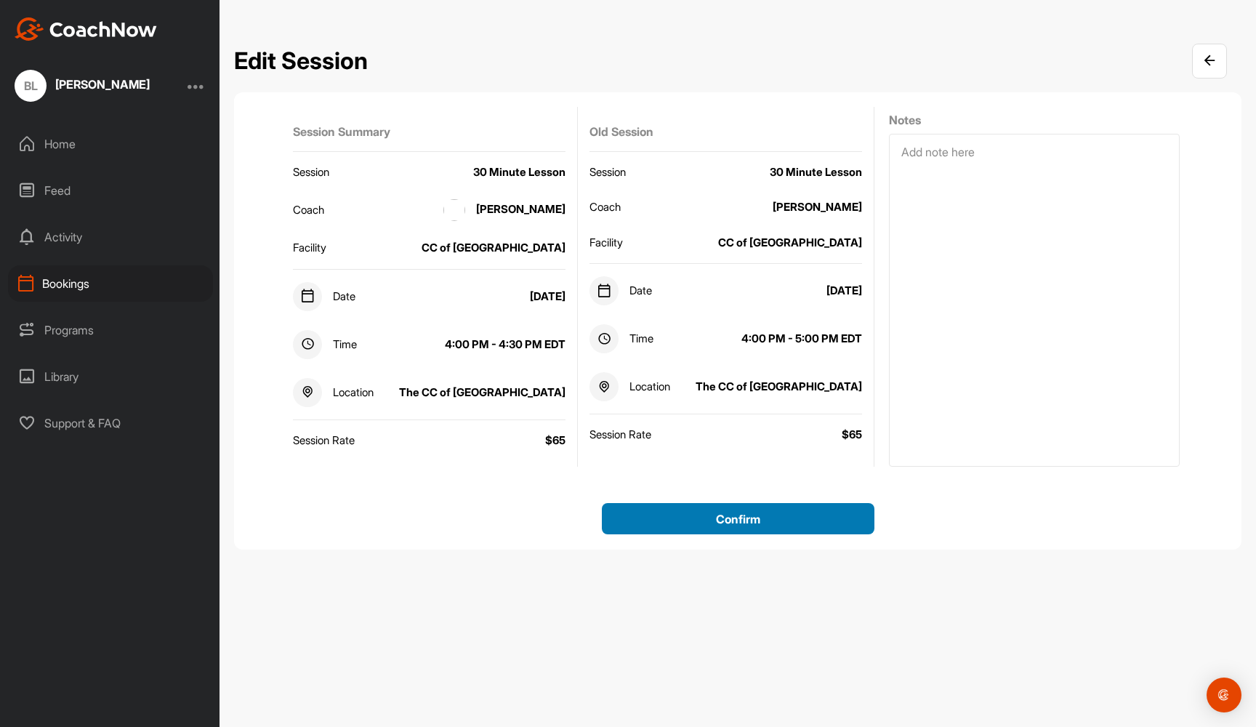
click at [663, 519] on div "Confirm" at bounding box center [738, 518] width 249 height 17
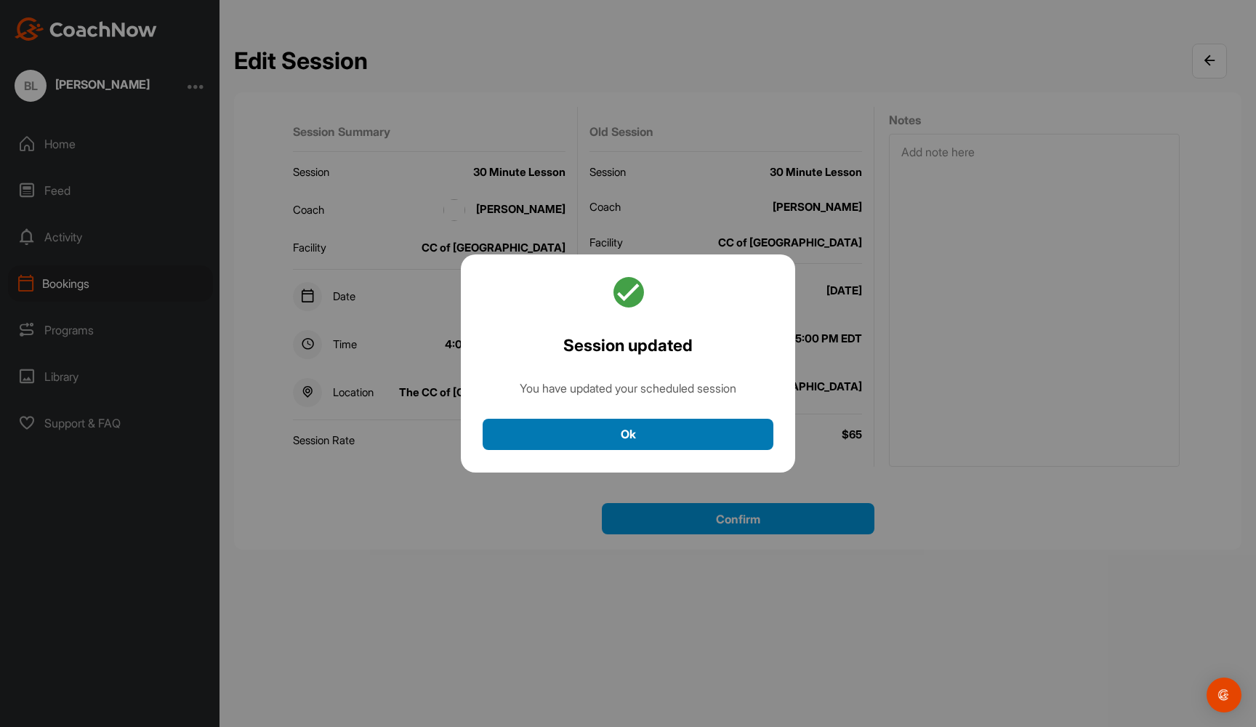
click at [659, 438] on button "Ok" at bounding box center [628, 434] width 291 height 31
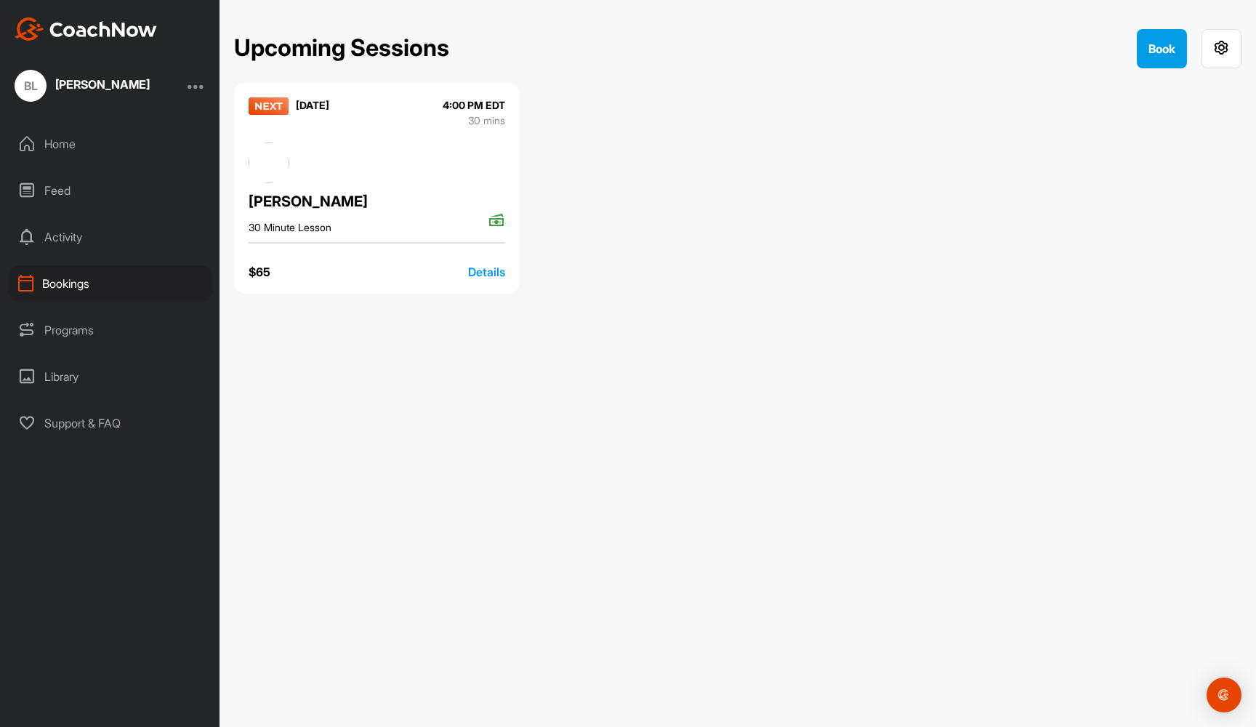
click at [66, 136] on div "Home" at bounding box center [110, 144] width 205 height 36
